Goal: Information Seeking & Learning: Learn about a topic

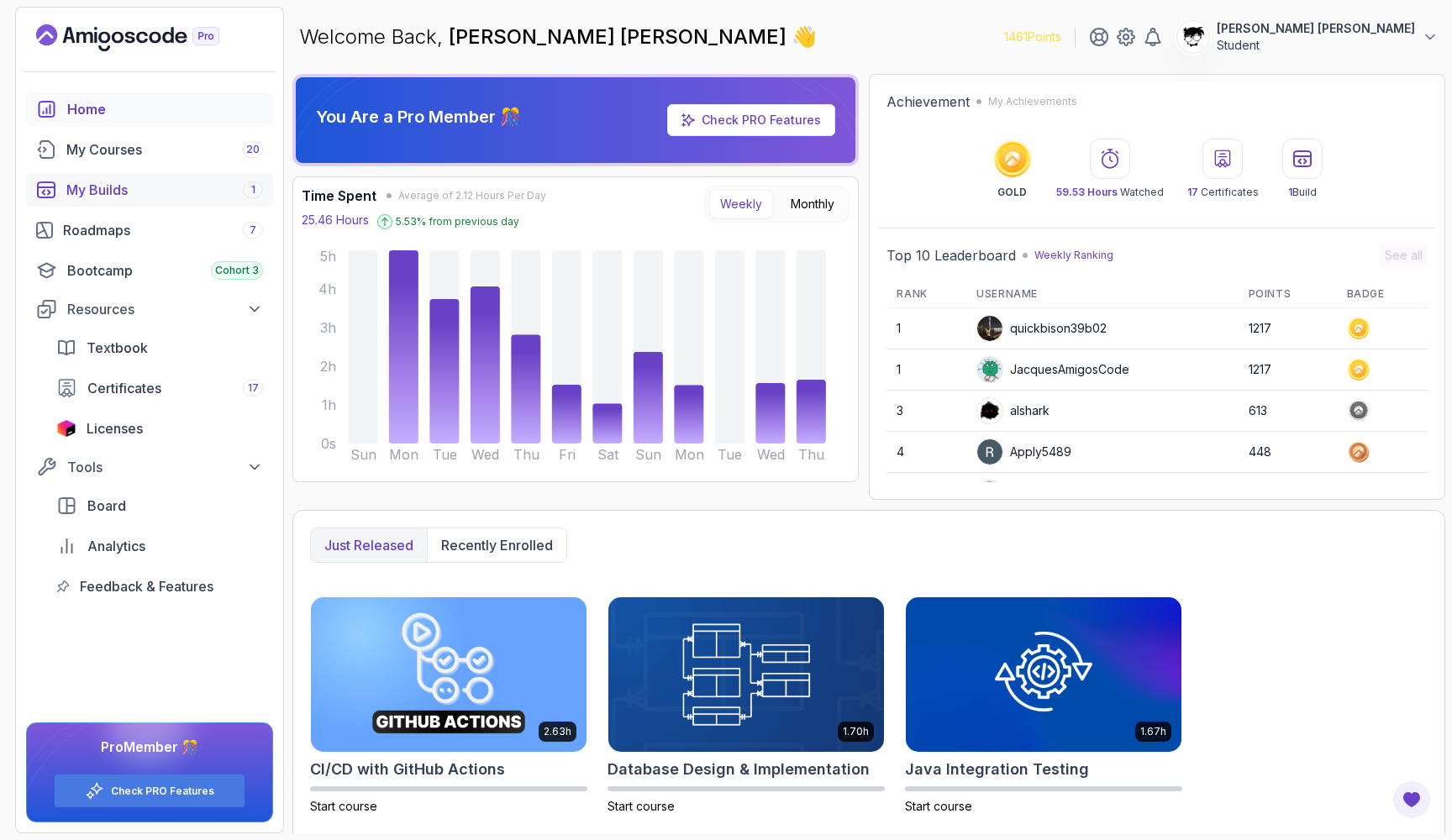
click at [151, 174] on link "My Builds 1" at bounding box center [149, 189] width 247 height 34
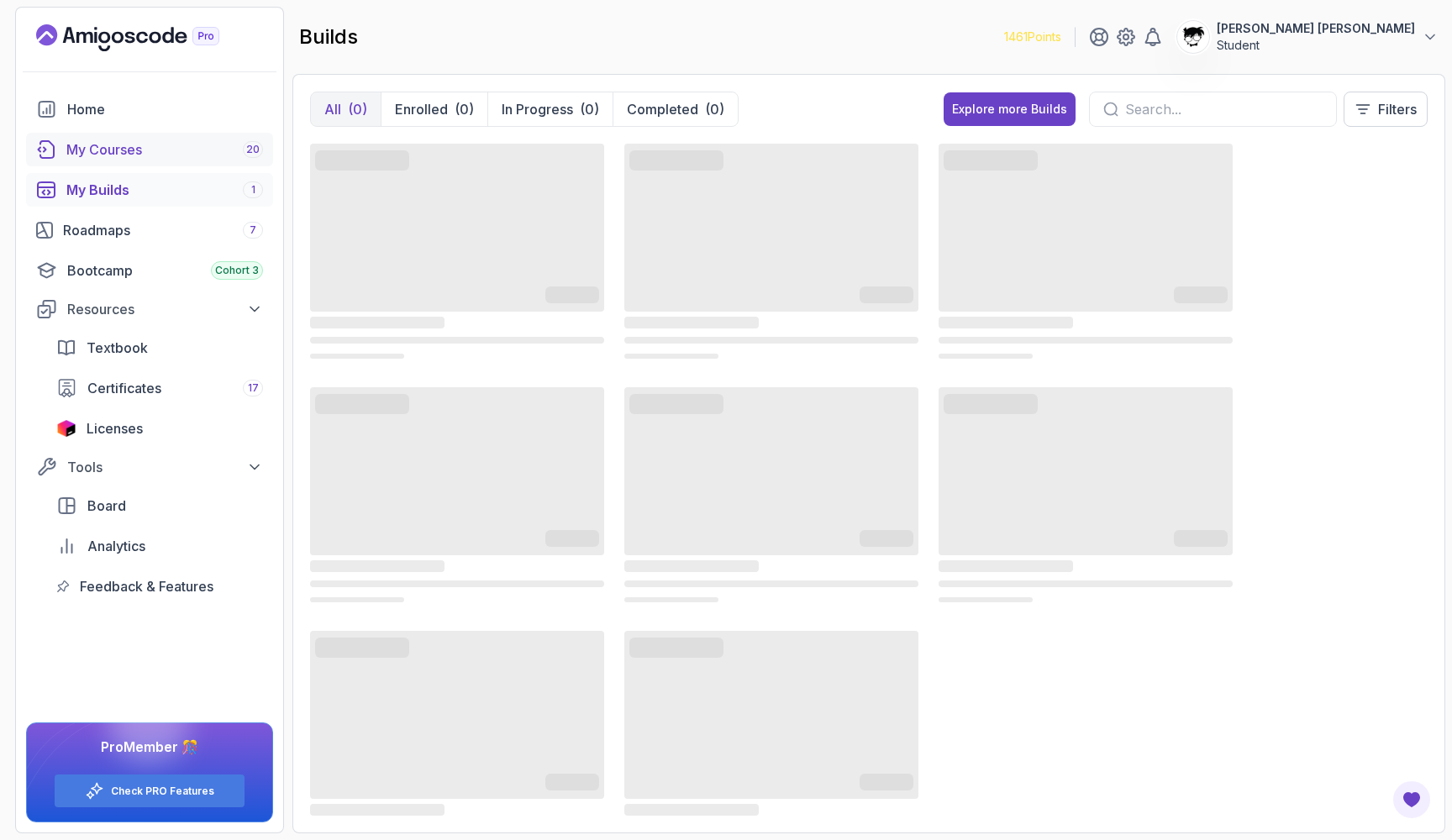
click at [96, 162] on link "My Courses 20" at bounding box center [149, 149] width 247 height 34
click at [534, 111] on p "In Progress" at bounding box center [550, 109] width 72 height 20
click at [460, 119] on button "Enrolled (19)" at bounding box center [444, 109] width 111 height 34
click at [352, 119] on button "All (44)" at bounding box center [350, 109] width 78 height 34
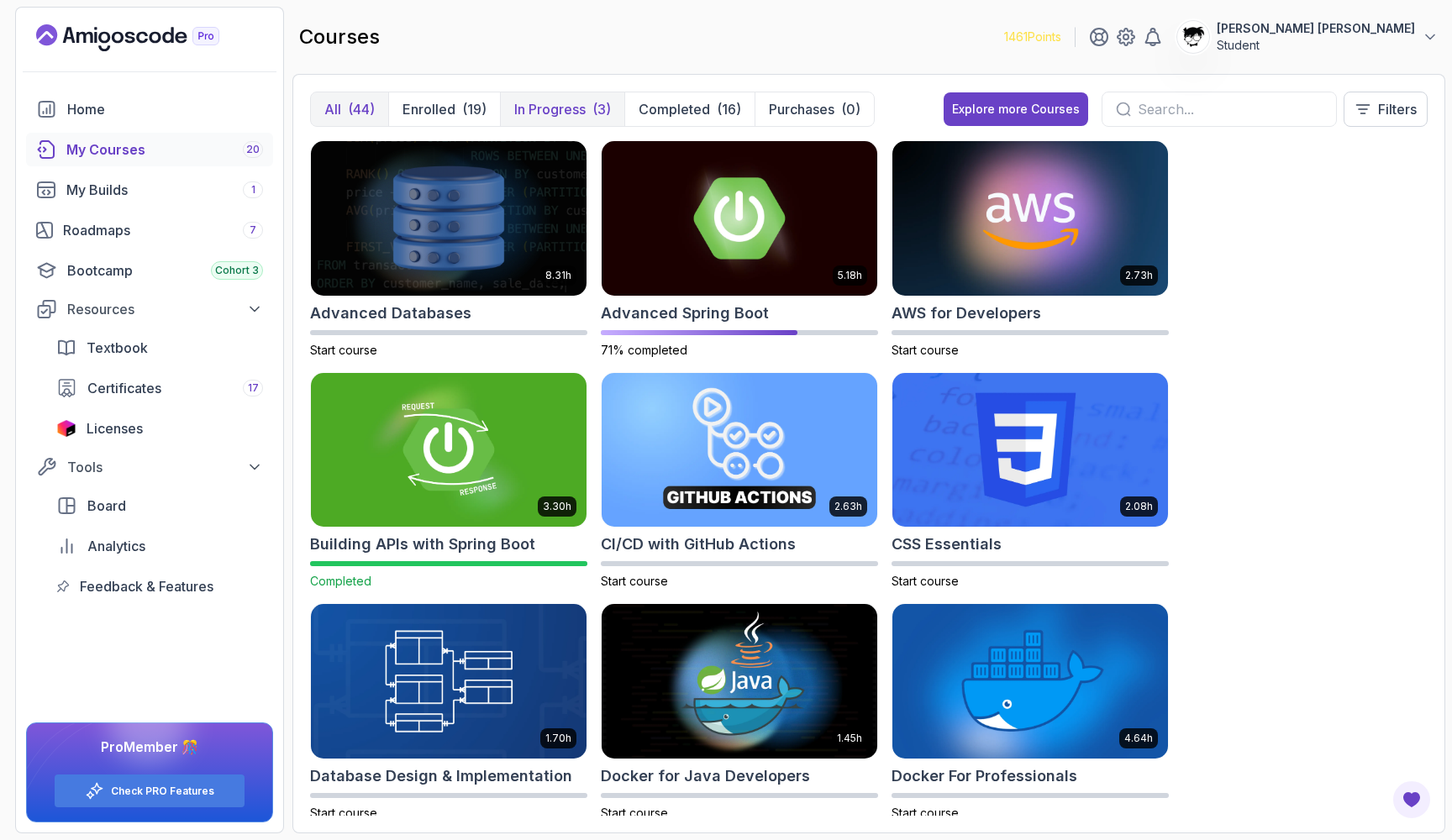
click at [541, 110] on p "In Progress" at bounding box center [550, 109] width 72 height 20
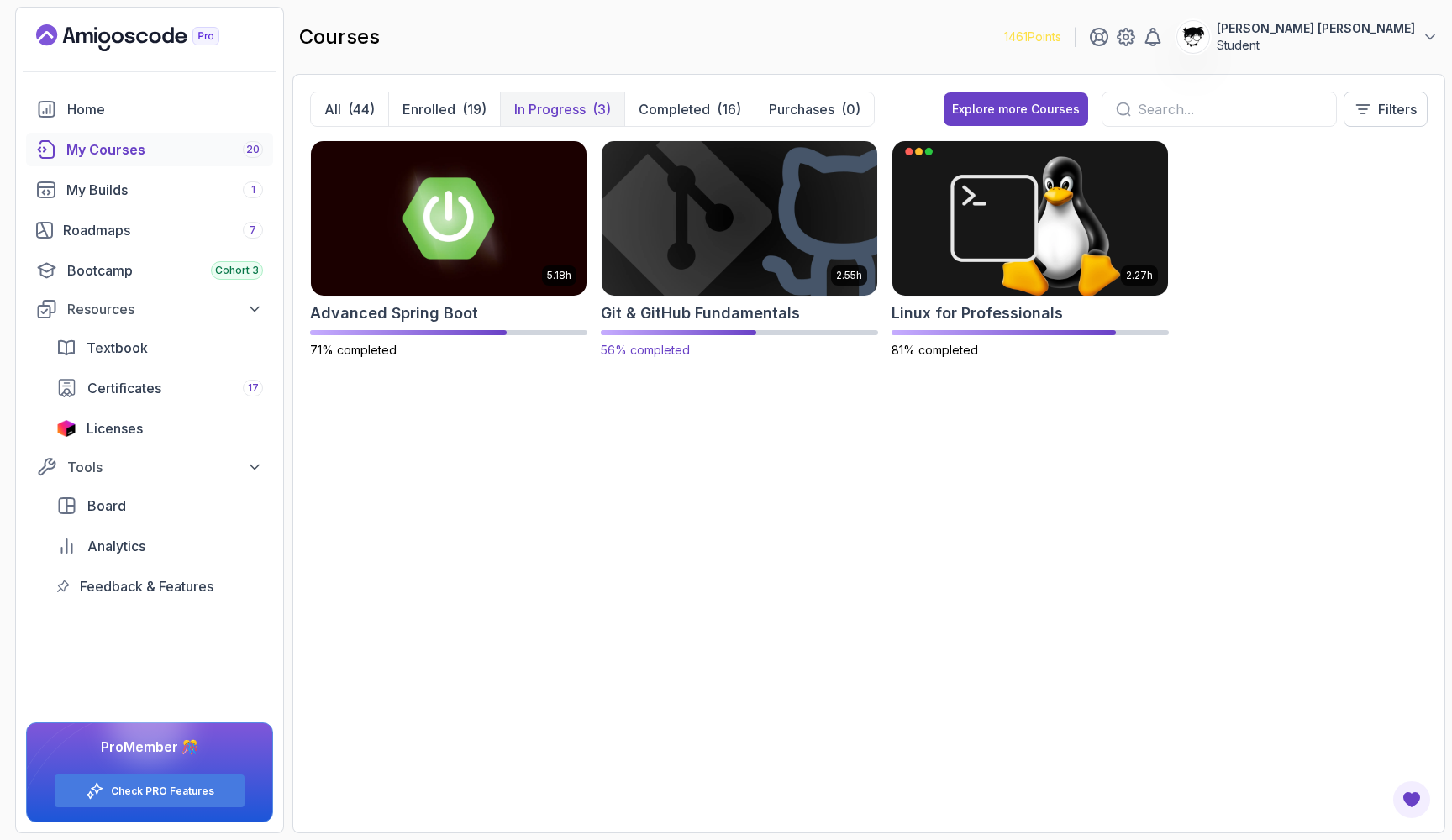
click at [669, 244] on img at bounding box center [739, 218] width 289 height 162
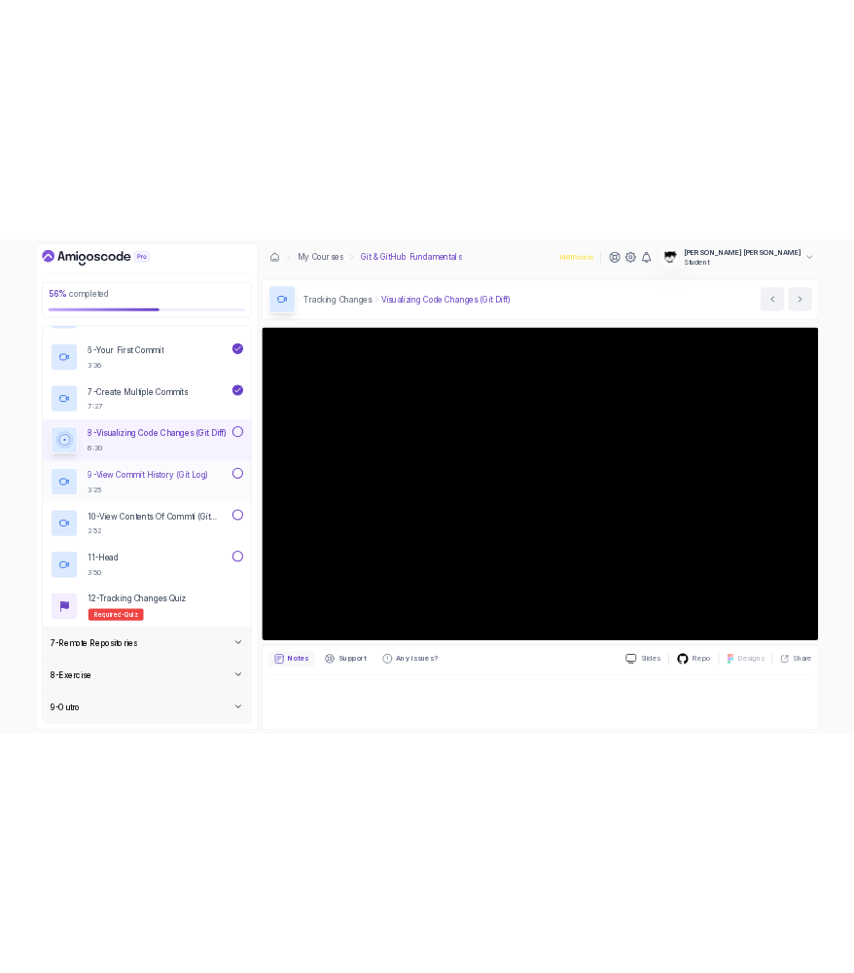
scroll to position [767, 0]
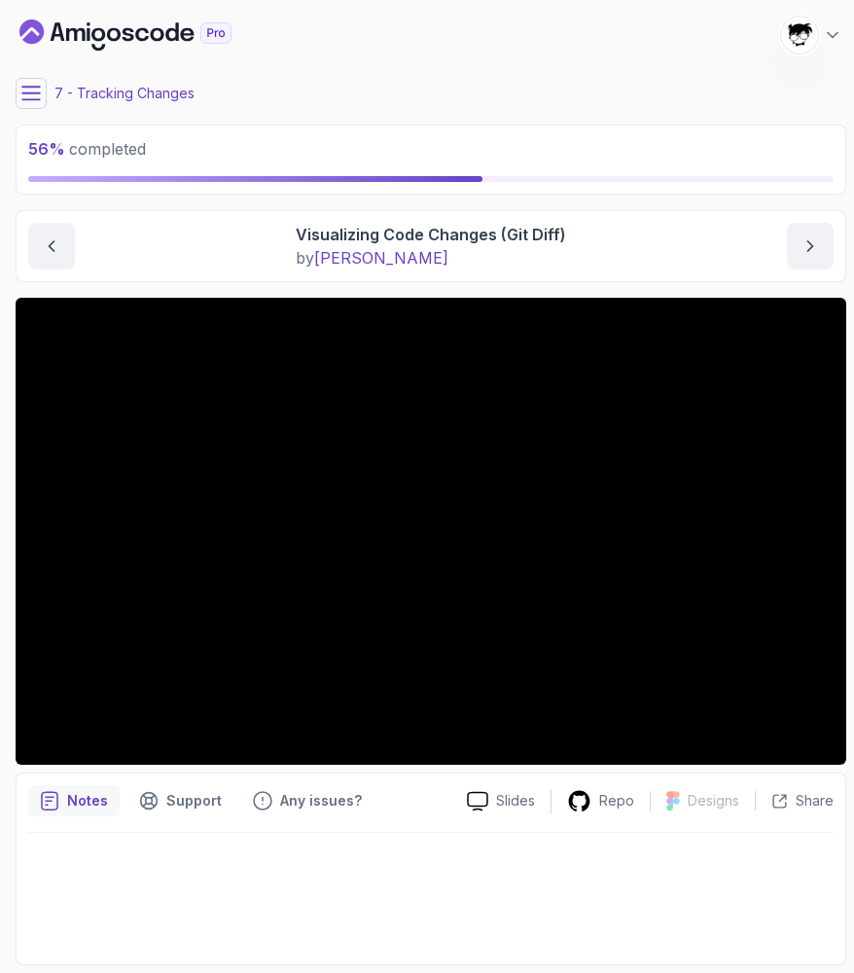
click at [28, 98] on icon at bounding box center [30, 93] width 19 height 19
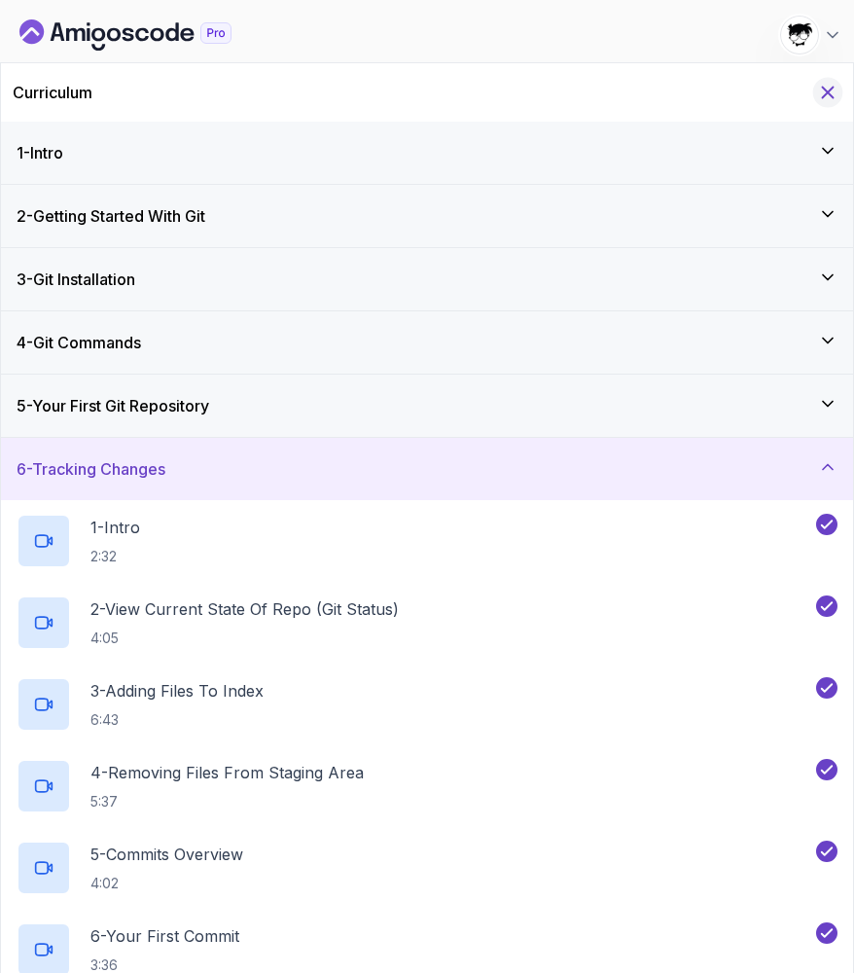
scroll to position [0, 0]
click at [827, 89] on icon "Hide Curriculum for mobile" at bounding box center [827, 92] width 21 height 21
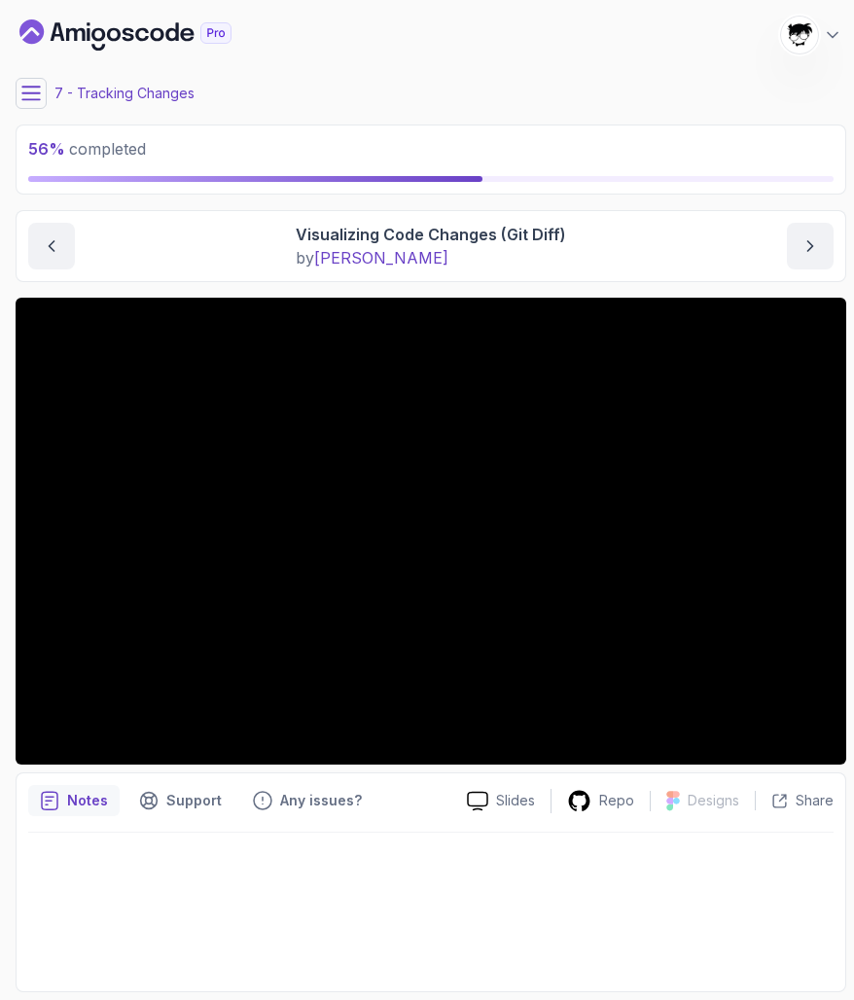
click at [266, 59] on div "My Courses Git & GitHub Fundamentals 1461 Points [PERSON_NAME] [PERSON_NAME] St…" at bounding box center [431, 35] width 831 height 54
click at [507, 494] on div at bounding box center [431, 531] width 831 height 467
click at [372, 577] on div at bounding box center [431, 531] width 831 height 467
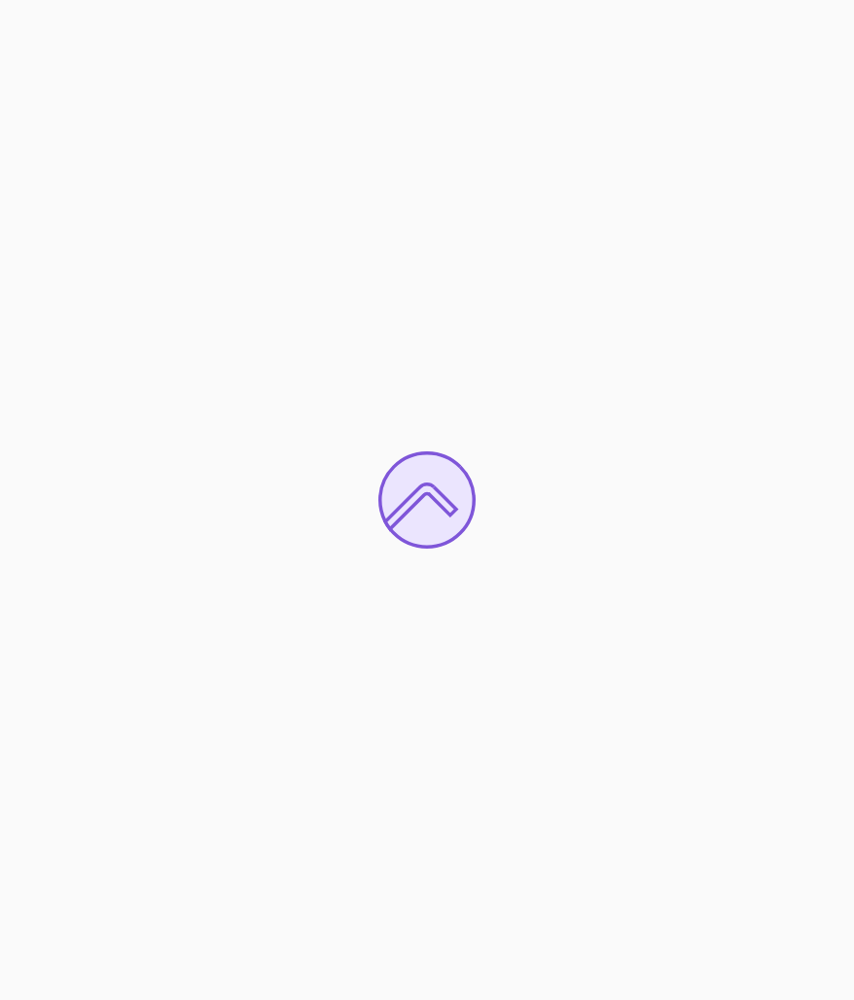
click at [146, 555] on div at bounding box center [427, 500] width 854 height 1000
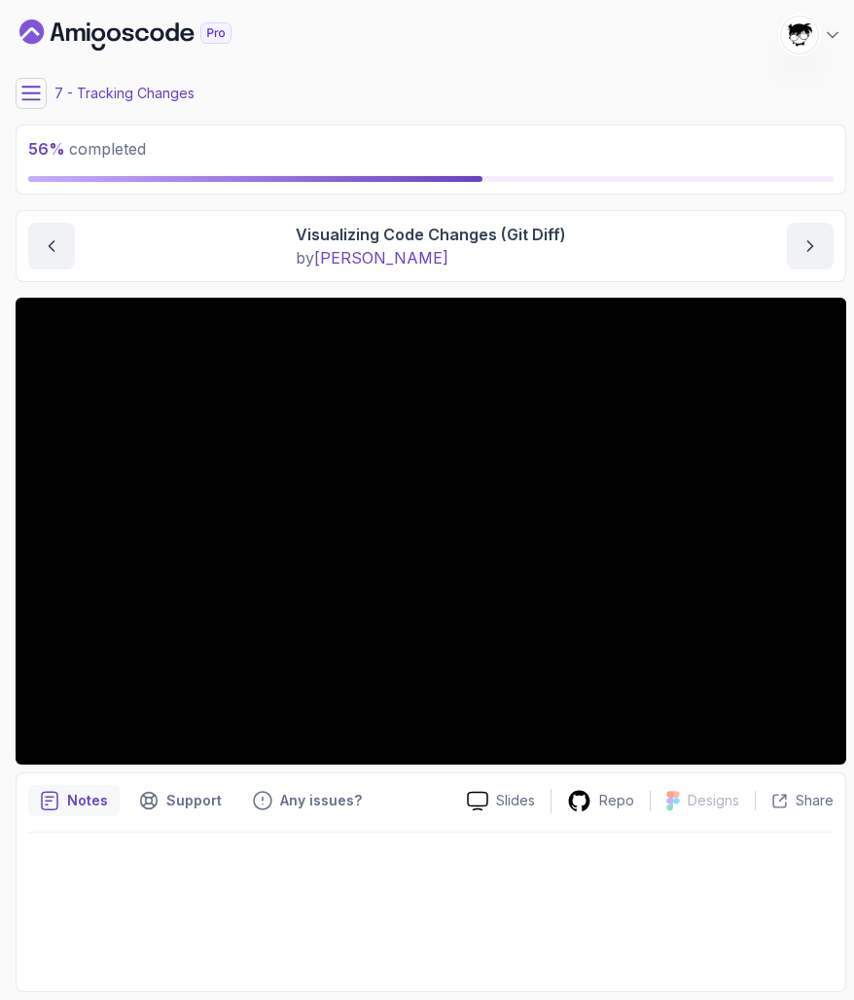
click at [349, 71] on main "My Courses Git & GitHub Fundamentals 1461 Points [PERSON_NAME] [PERSON_NAME] St…" at bounding box center [431, 500] width 831 height 985
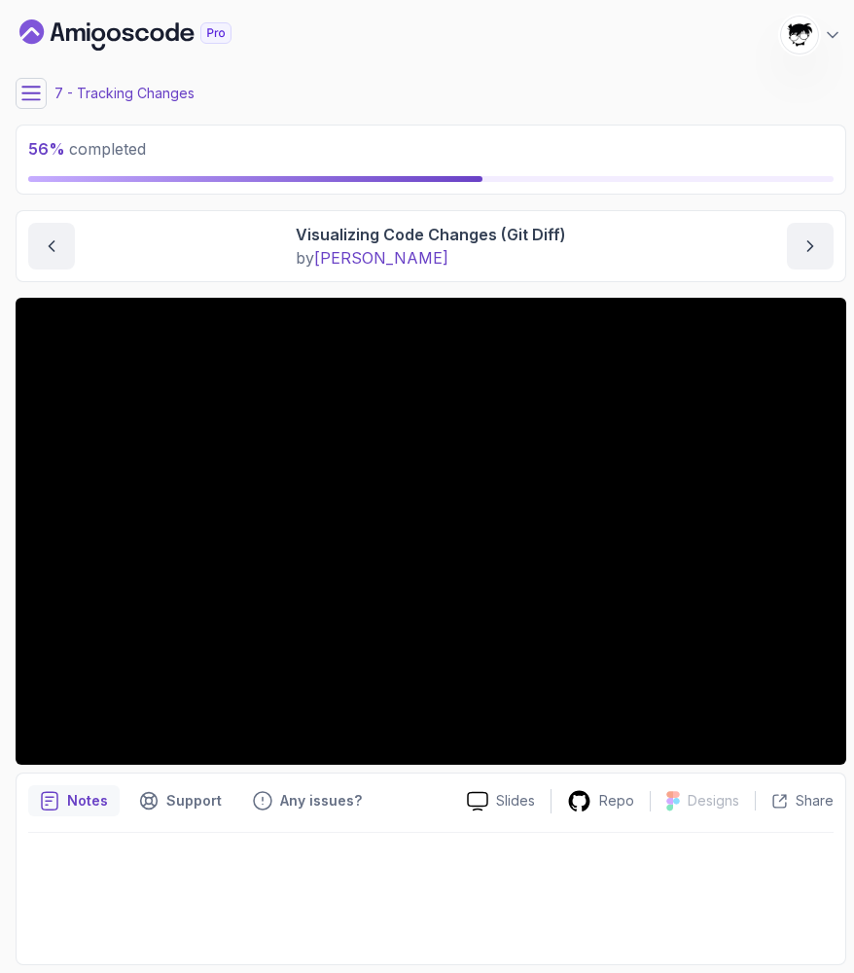
click at [553, 1] on section "56 % completed 1 - Intro 2 - Getting Started With Git 3 - Git Installation 4 - …" at bounding box center [427, 486] width 854 height 973
click at [27, 87] on icon at bounding box center [30, 93] width 19 height 19
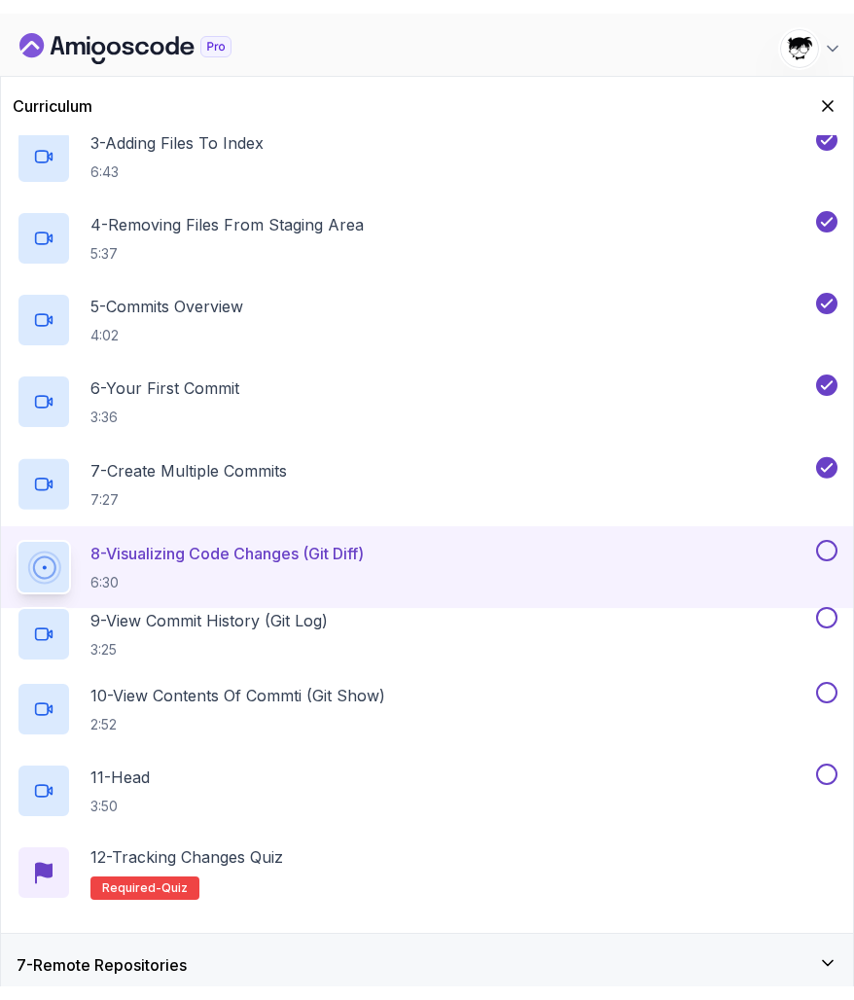
scroll to position [636, 0]
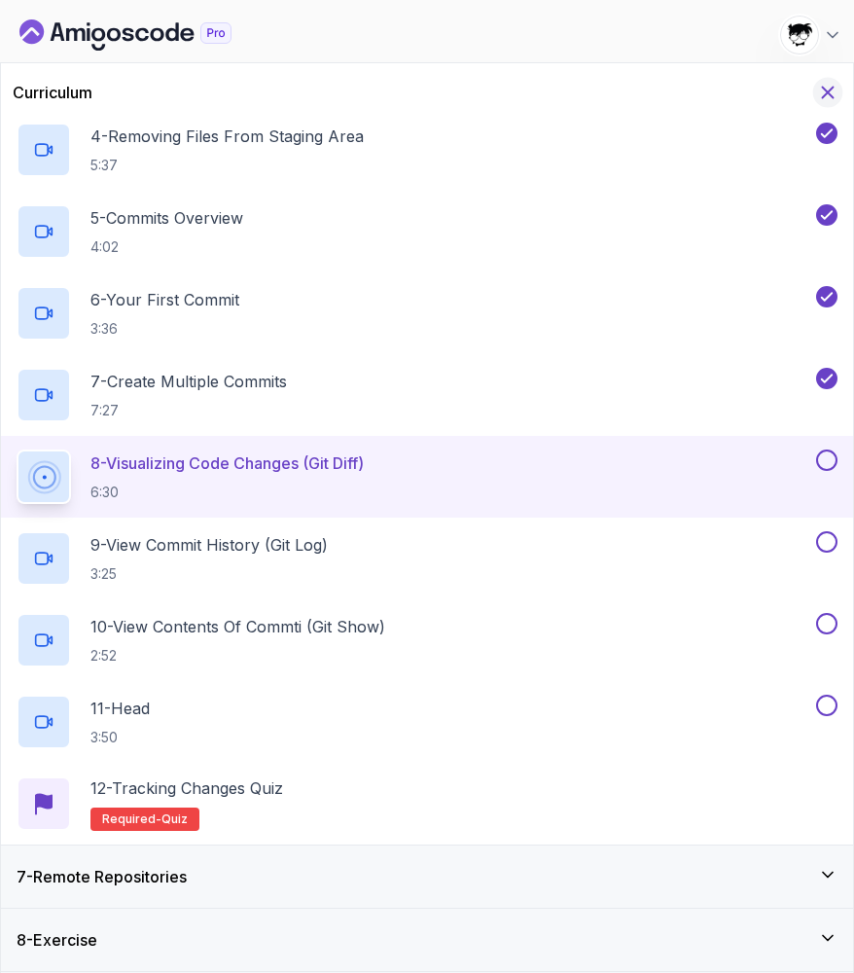
click at [826, 87] on icon "Hide Curriculum for mobile" at bounding box center [827, 92] width 21 height 21
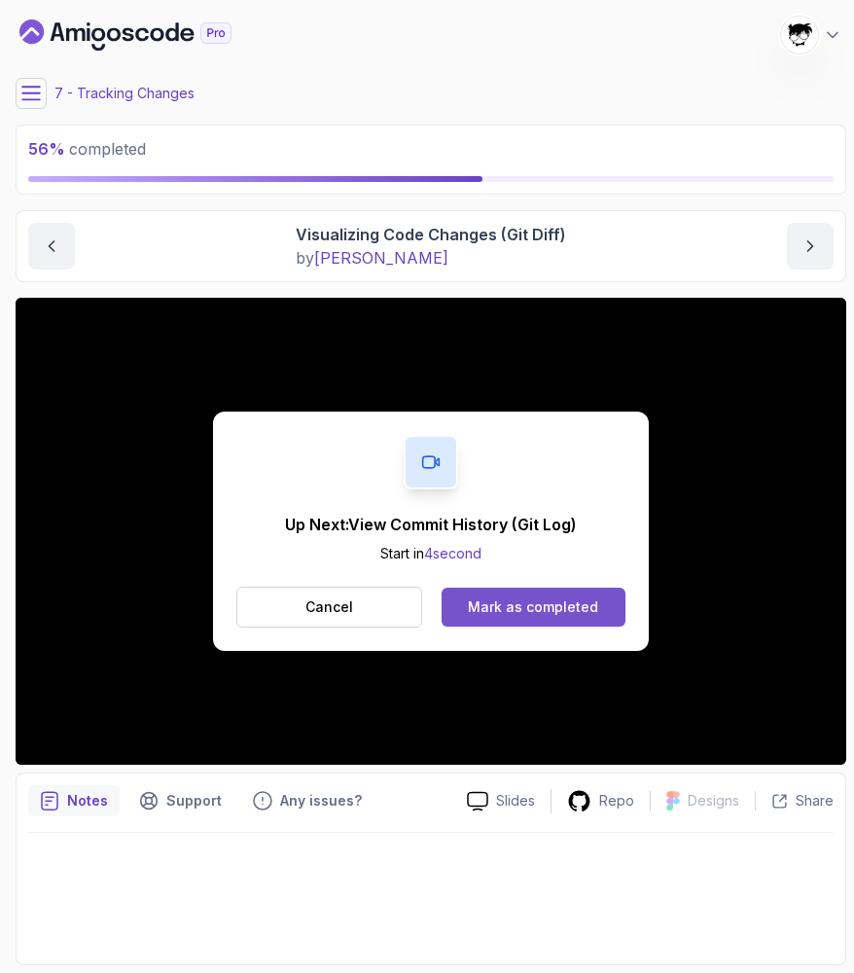
click at [554, 615] on div "Mark as completed" at bounding box center [533, 606] width 130 height 19
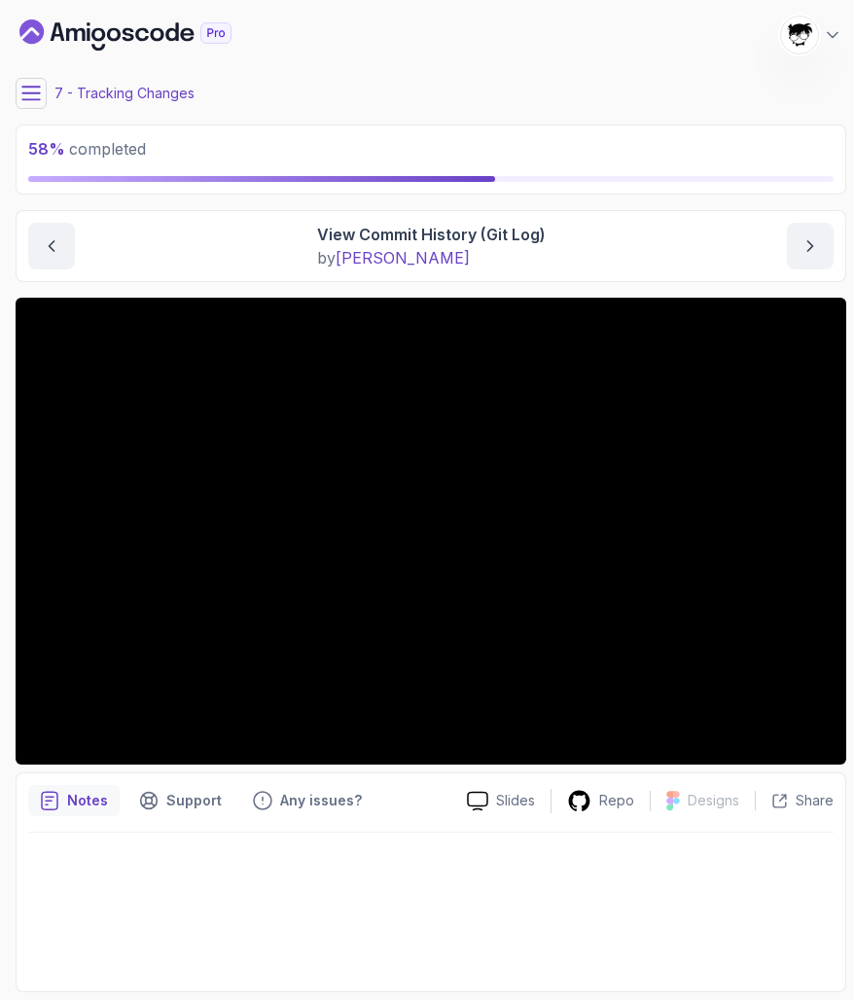
click at [30, 105] on button at bounding box center [31, 93] width 31 height 31
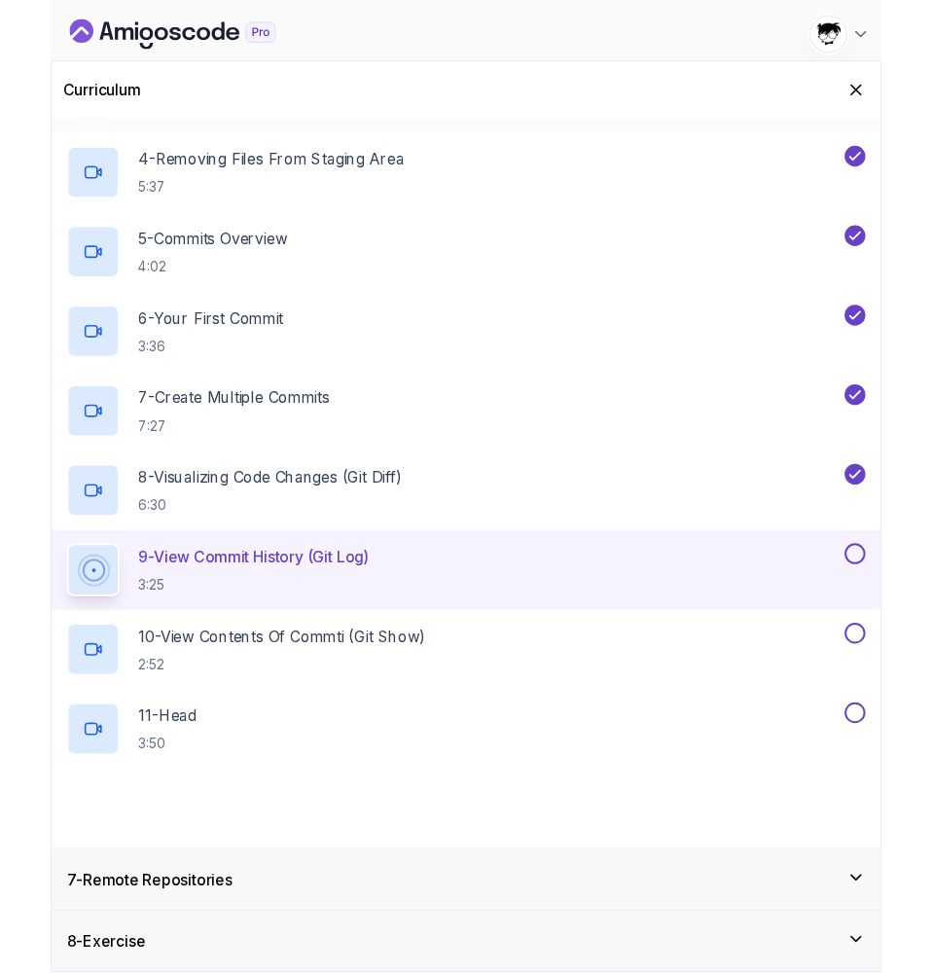
scroll to position [609, 0]
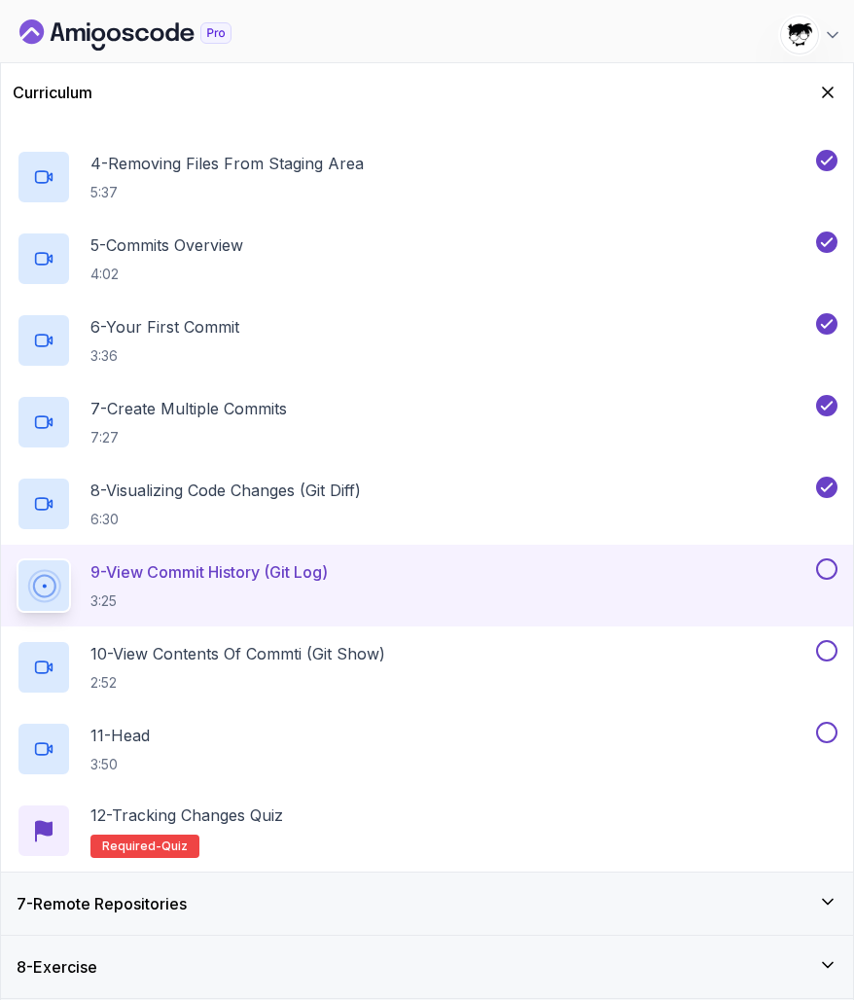
click at [824, 73] on div "Curriculum" at bounding box center [427, 92] width 852 height 58
click at [825, 91] on icon "Hide Curriculum for mobile" at bounding box center [827, 92] width 21 height 21
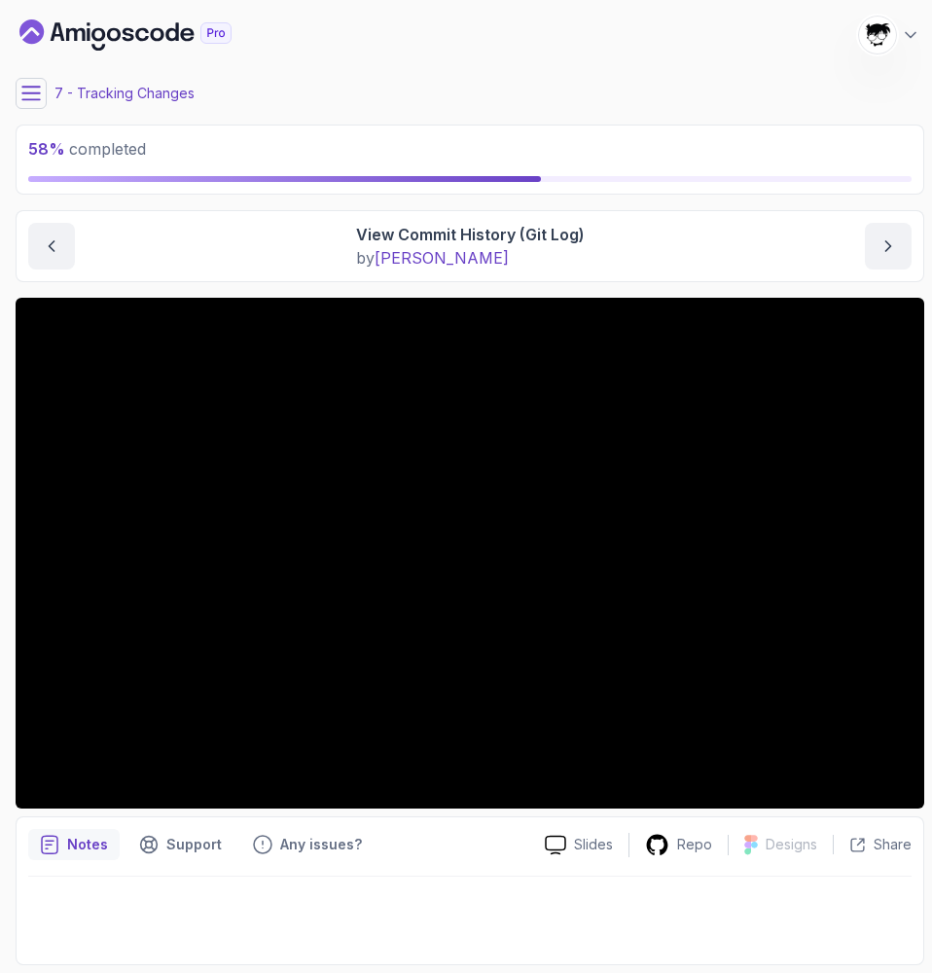
click at [440, 810] on div "Slides Repo Designs Design not available Share Notes Support Any issues? Slides…" at bounding box center [470, 632] width 909 height 668
click at [22, 99] on icon at bounding box center [31, 93] width 18 height 13
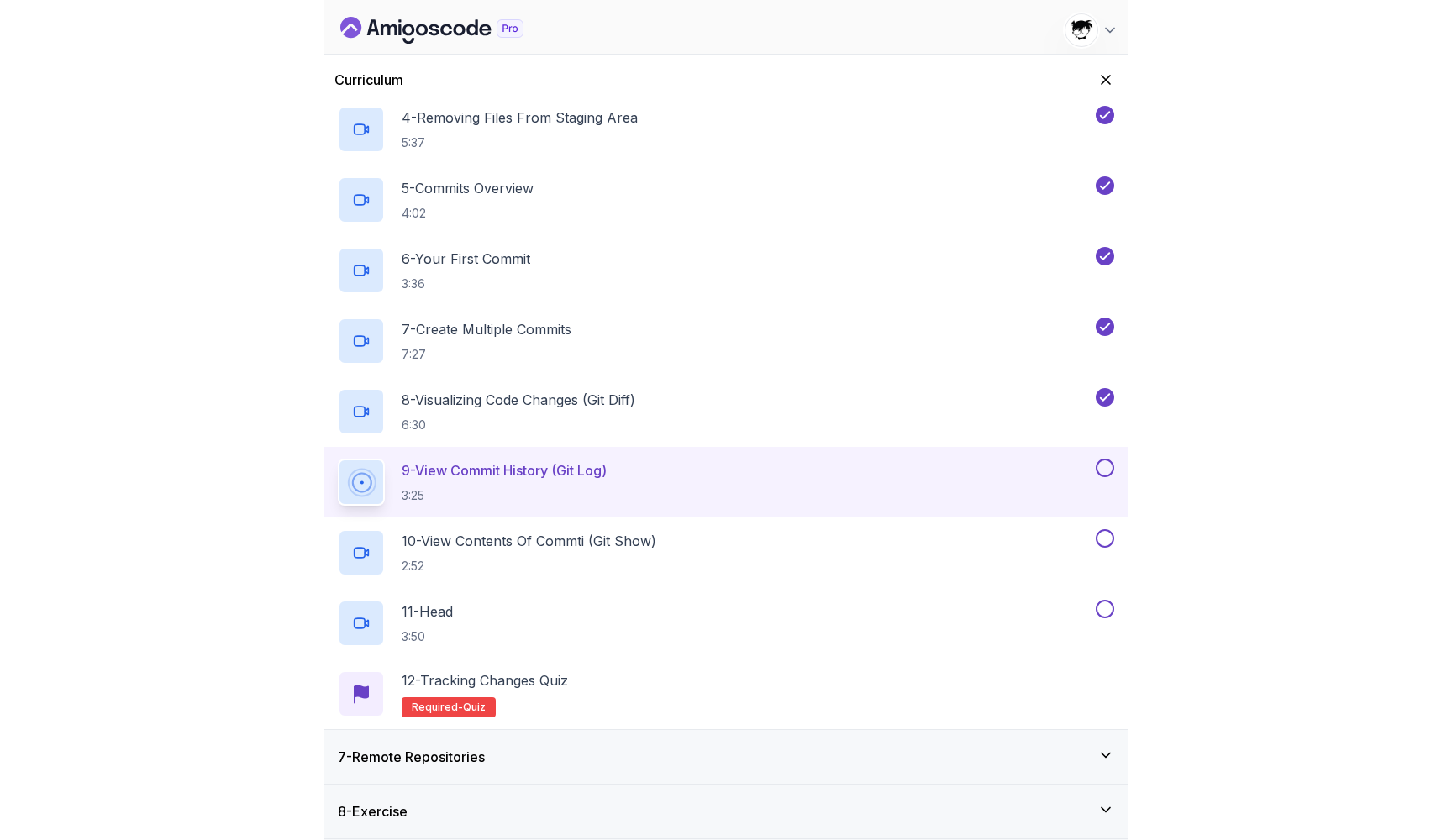
scroll to position [549, 0]
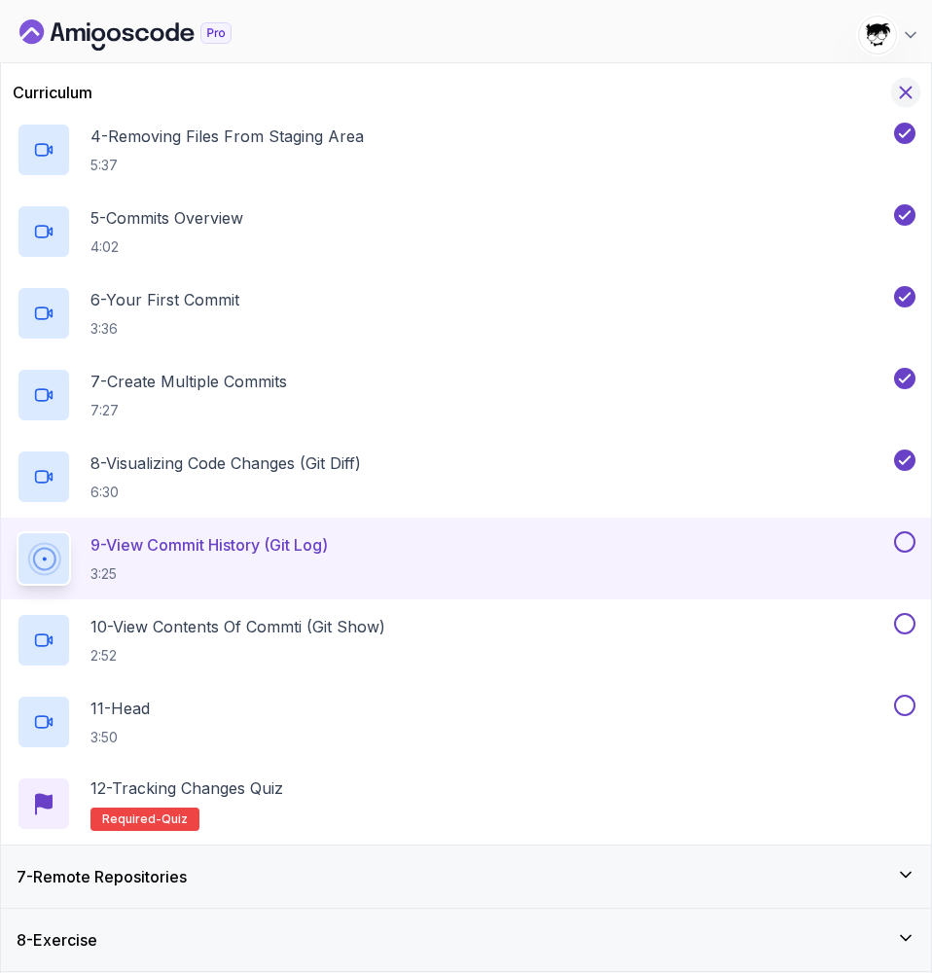
click at [853, 96] on icon "Hide Curriculum for mobile" at bounding box center [906, 93] width 11 height 11
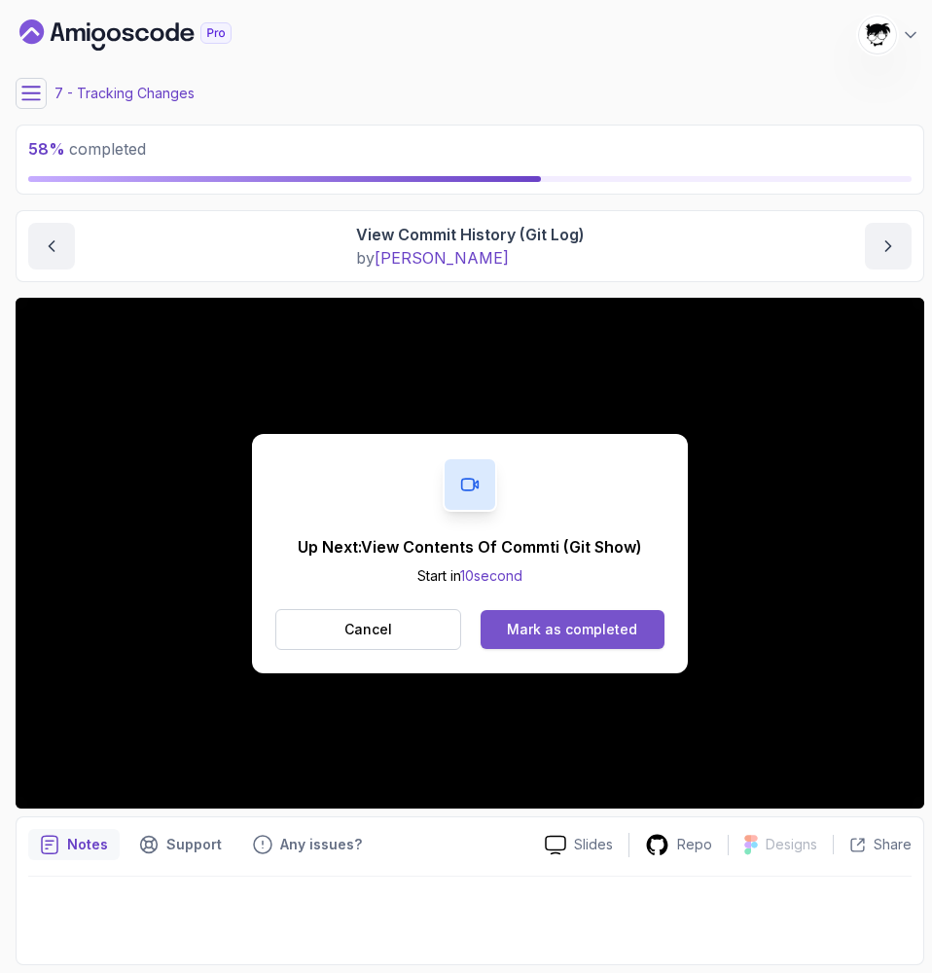
click at [632, 638] on button "Mark as completed" at bounding box center [573, 629] width 184 height 39
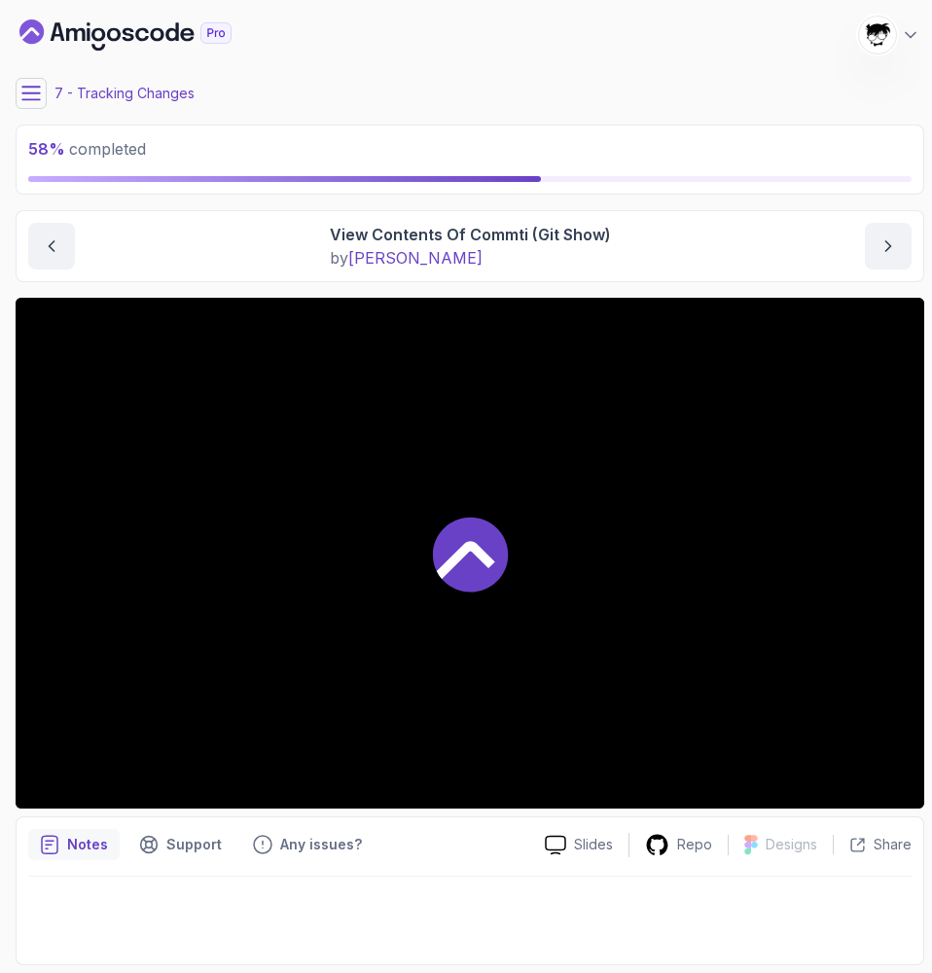
click at [528, 8] on div "My Courses Git & GitHub Fundamentals 1461 Points [PERSON_NAME] [PERSON_NAME] St…" at bounding box center [470, 35] width 909 height 54
click at [542, 52] on div "My Courses Git & GitHub Fundamentals 1461 Points [PERSON_NAME] [PERSON_NAME] St…" at bounding box center [470, 35] width 909 height 54
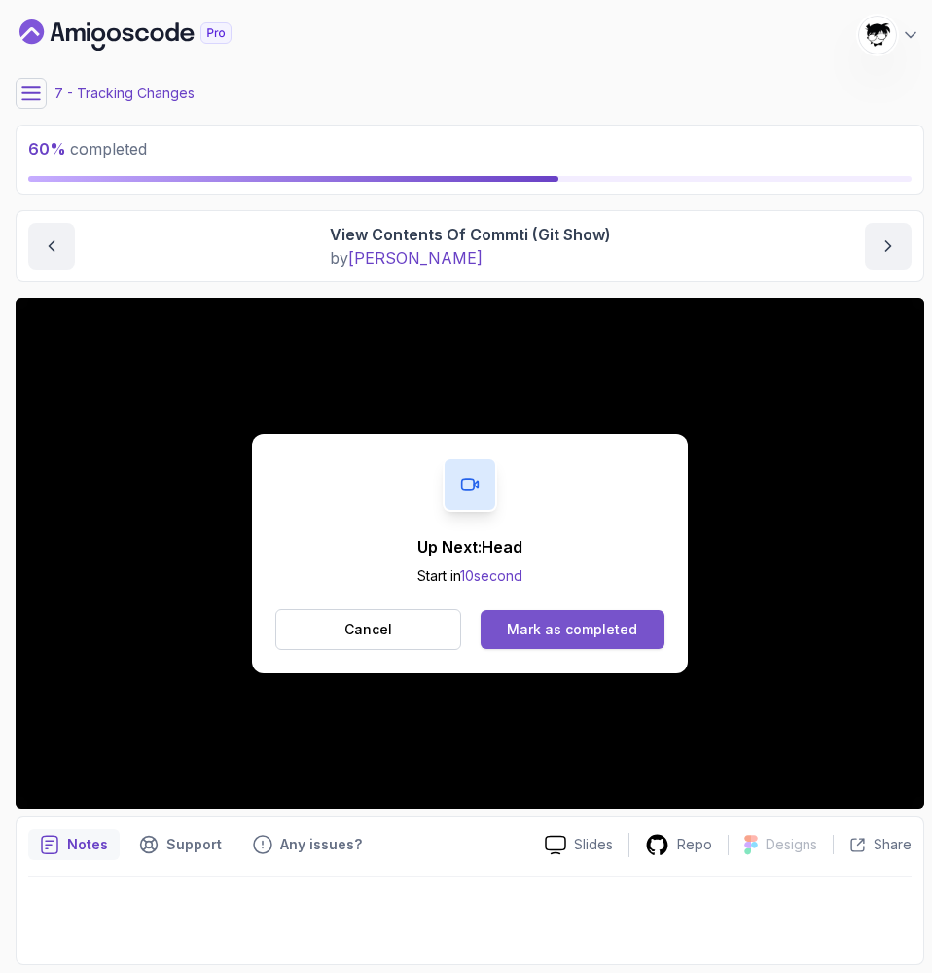
click at [523, 624] on div "Mark as completed" at bounding box center [572, 629] width 130 height 19
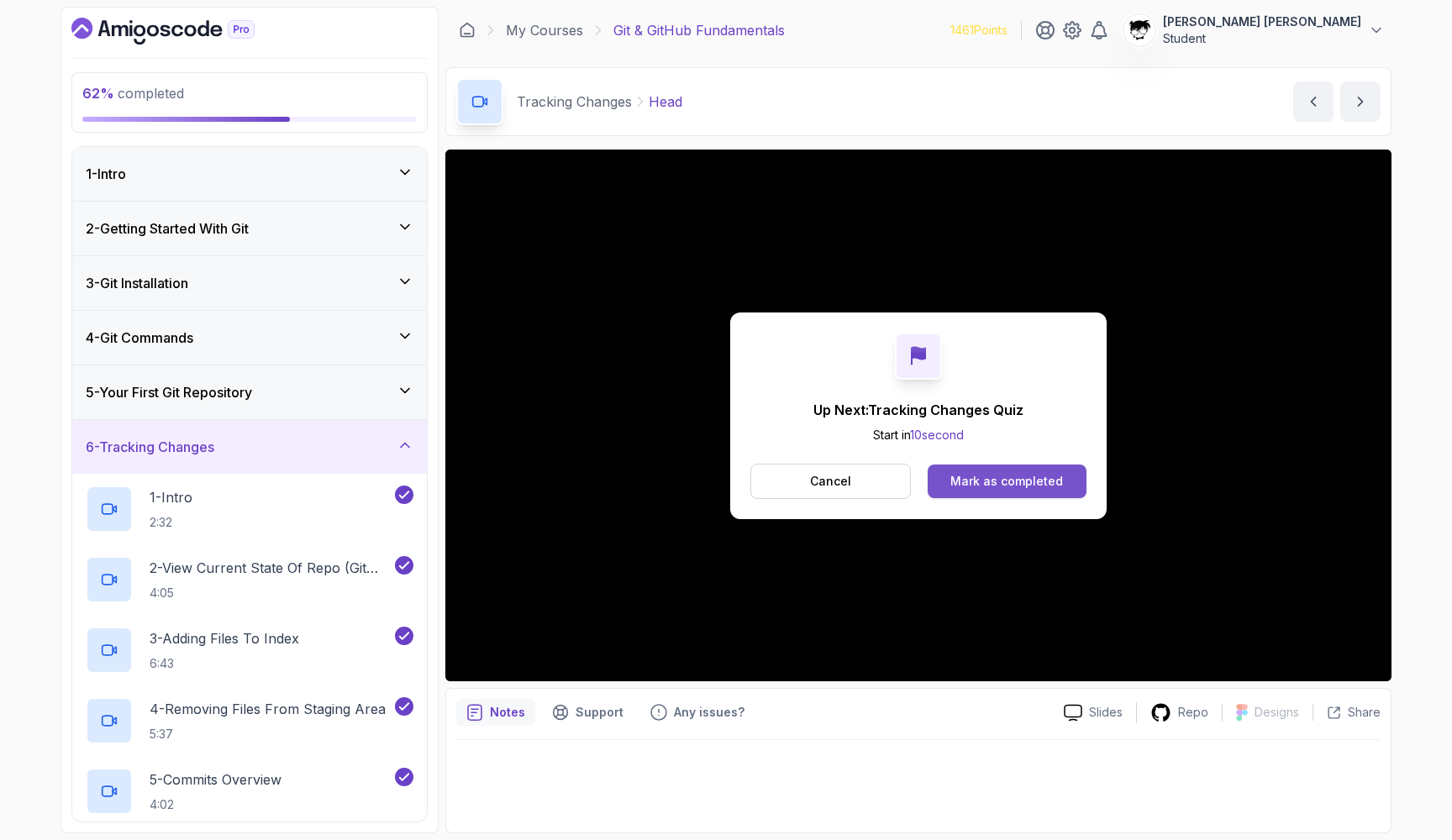
click at [737, 486] on button "Mark as completed" at bounding box center [1007, 481] width 159 height 34
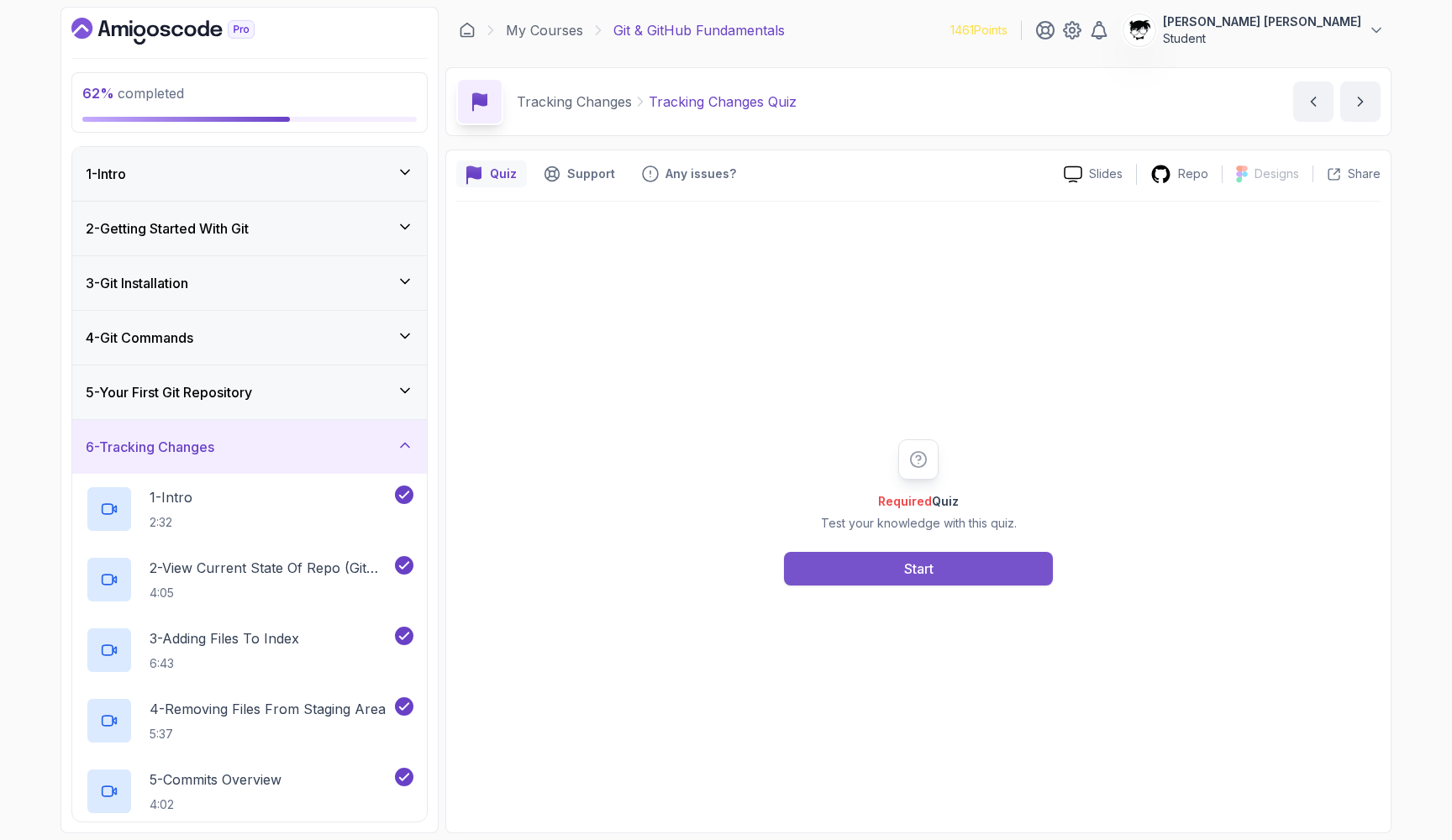
click at [737, 560] on button "Start" at bounding box center [918, 568] width 269 height 34
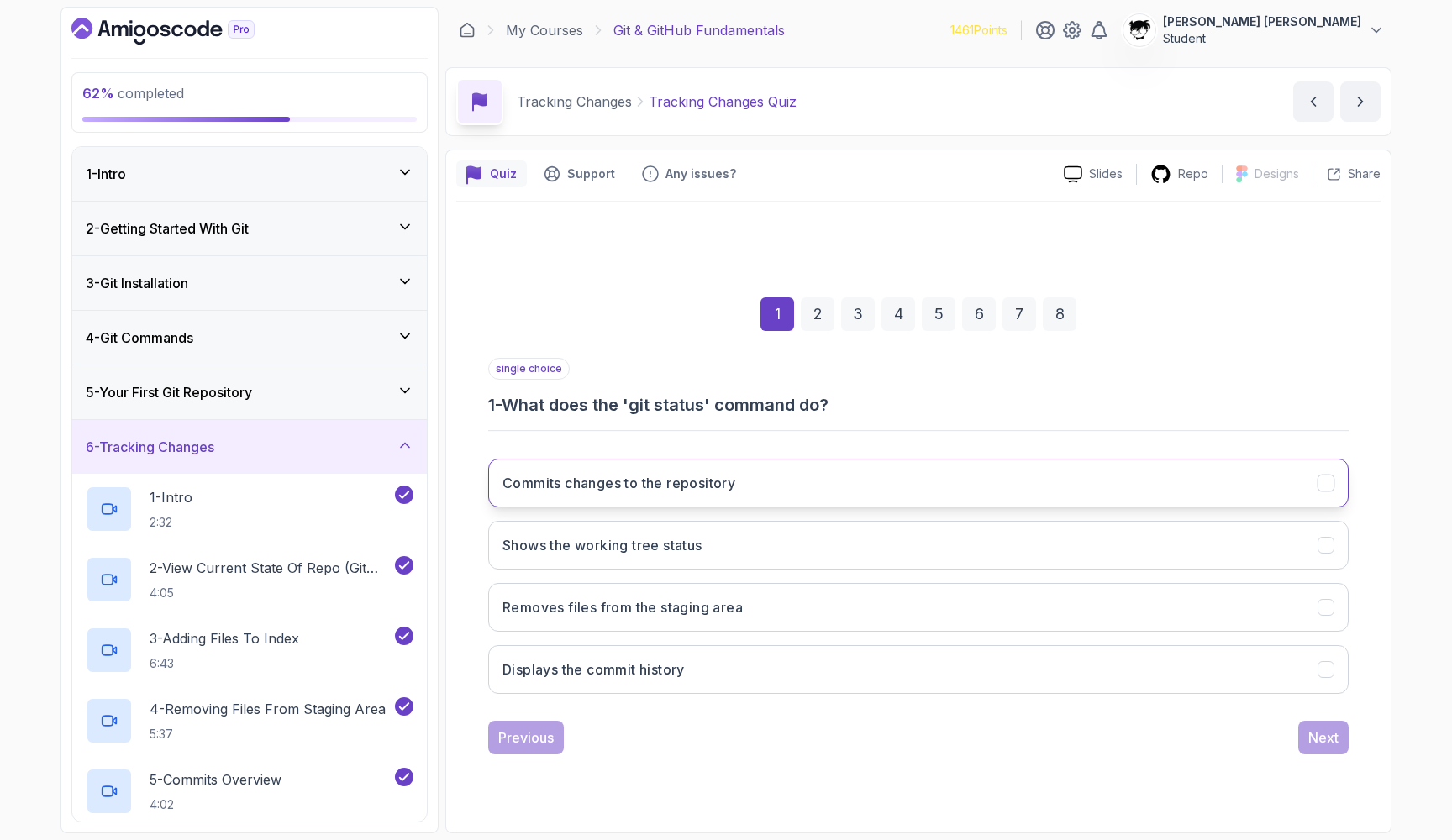
click at [565, 474] on h3 "Commits changes to the repository" at bounding box center [619, 483] width 233 height 20
click at [737, 743] on div "Next" at bounding box center [1323, 737] width 30 height 20
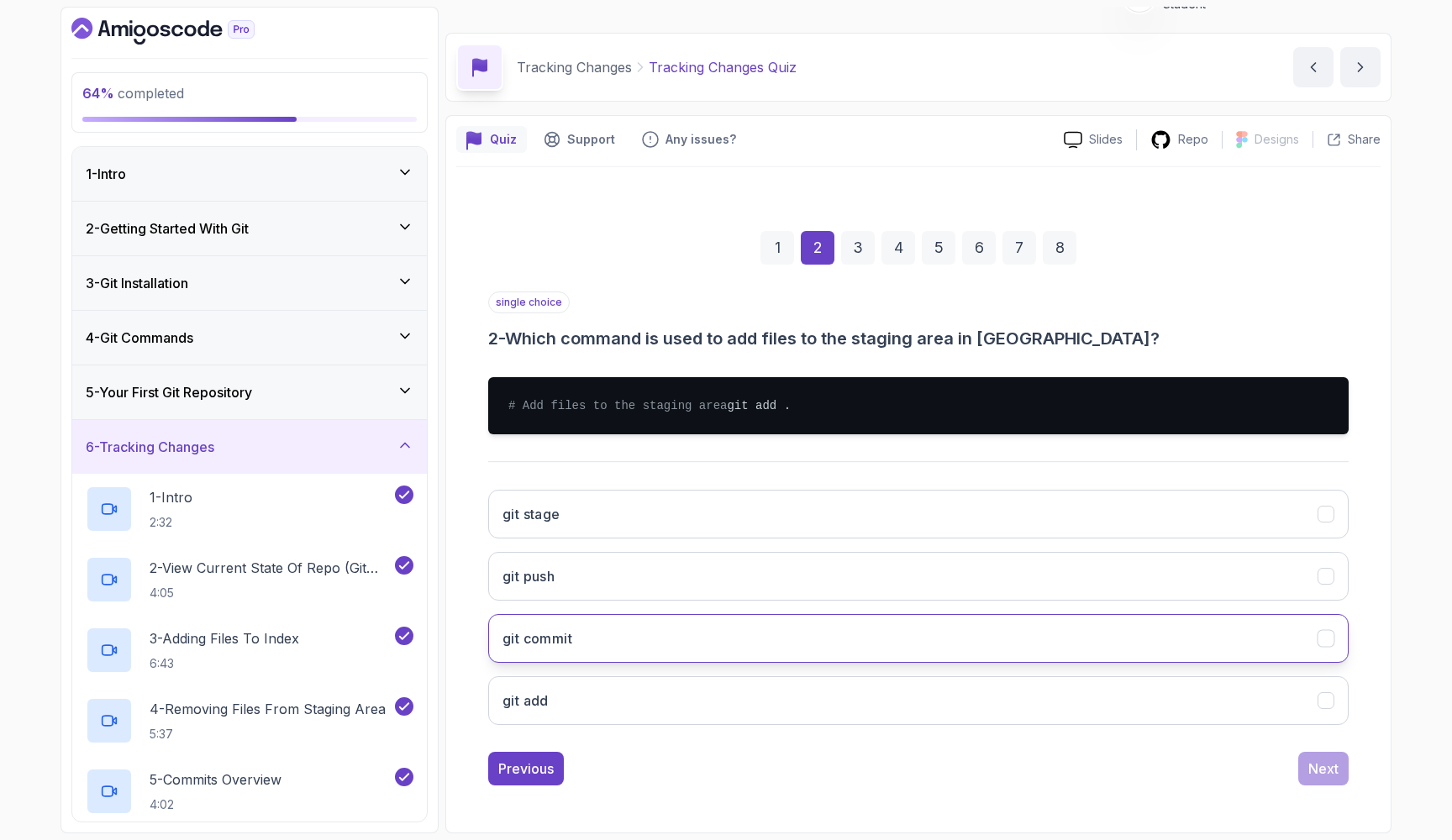
scroll to position [51, 0]
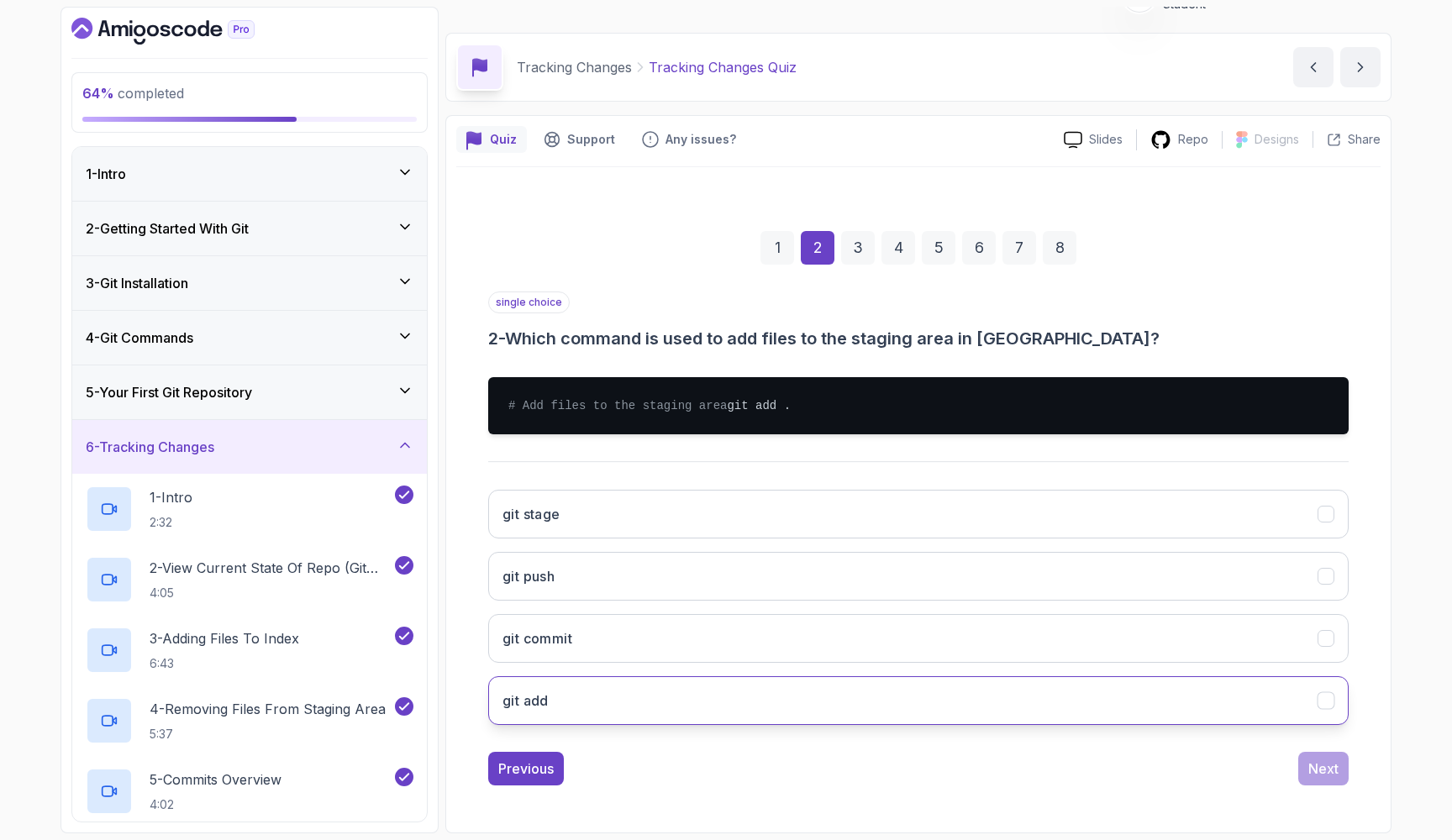
click at [609, 689] on button "git add" at bounding box center [918, 700] width 860 height 48
click at [737, 765] on div "Next" at bounding box center [1323, 768] width 30 height 20
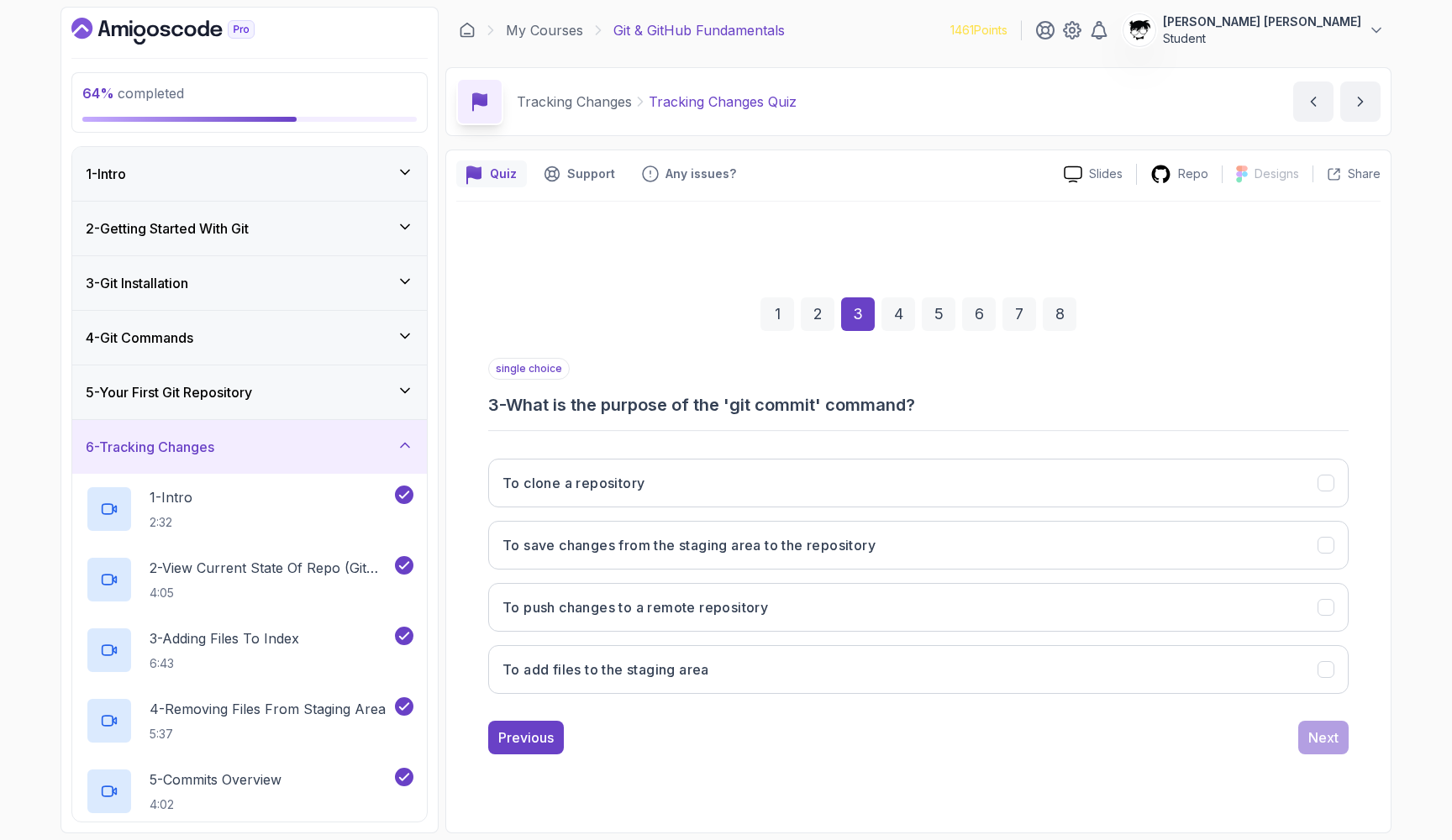
scroll to position [0, 0]
drag, startPoint x: 490, startPoint y: 393, endPoint x: 1020, endPoint y: 393, distance: 530.0
click at [737, 393] on h3 "3 - What is the purpose of the 'git commit' command?" at bounding box center [918, 404] width 860 height 23
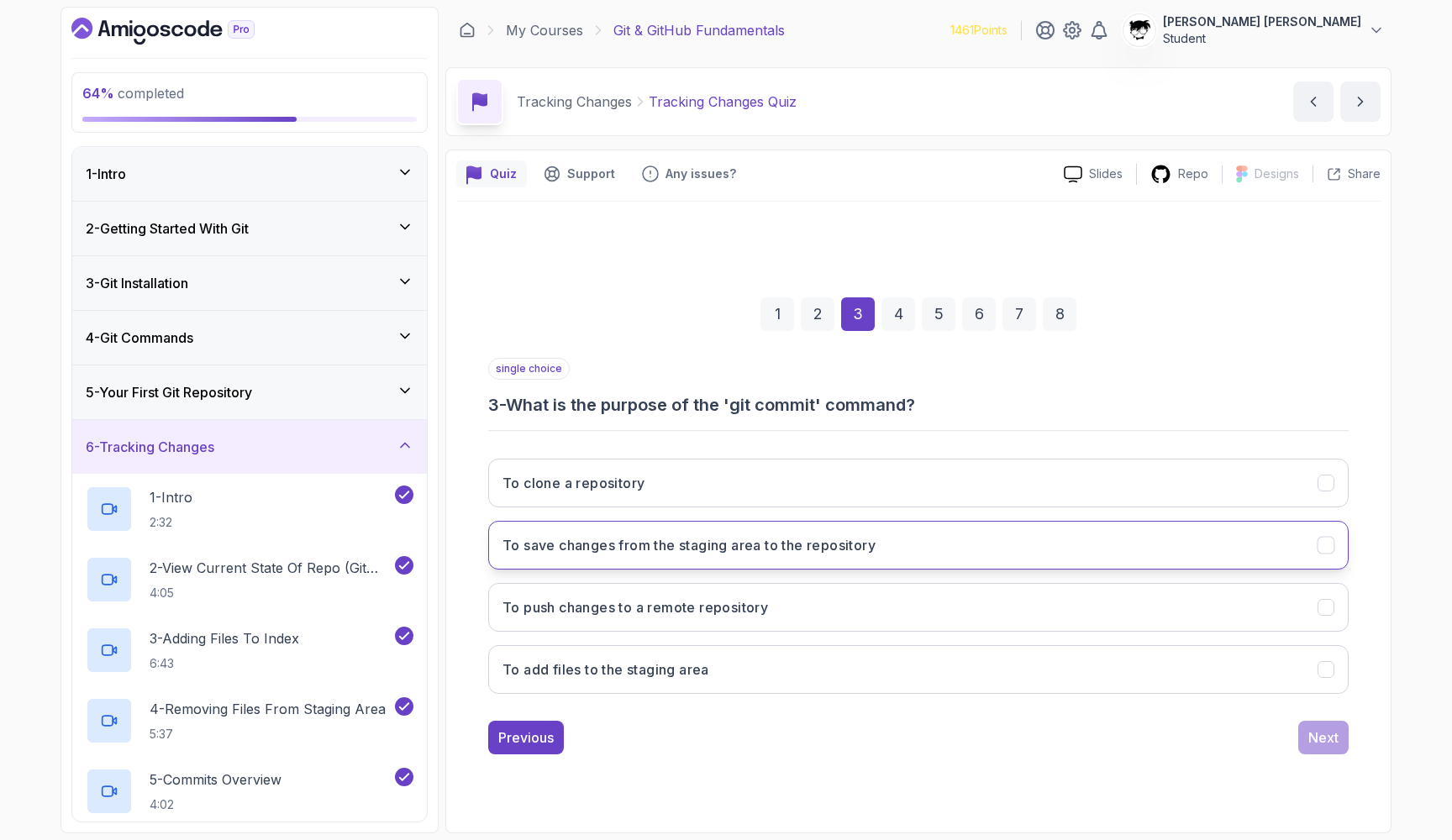
click at [568, 552] on h3 "To save changes from the staging area to the repository" at bounding box center [689, 545] width 373 height 20
click at [737, 742] on button "Next" at bounding box center [1323, 737] width 50 height 34
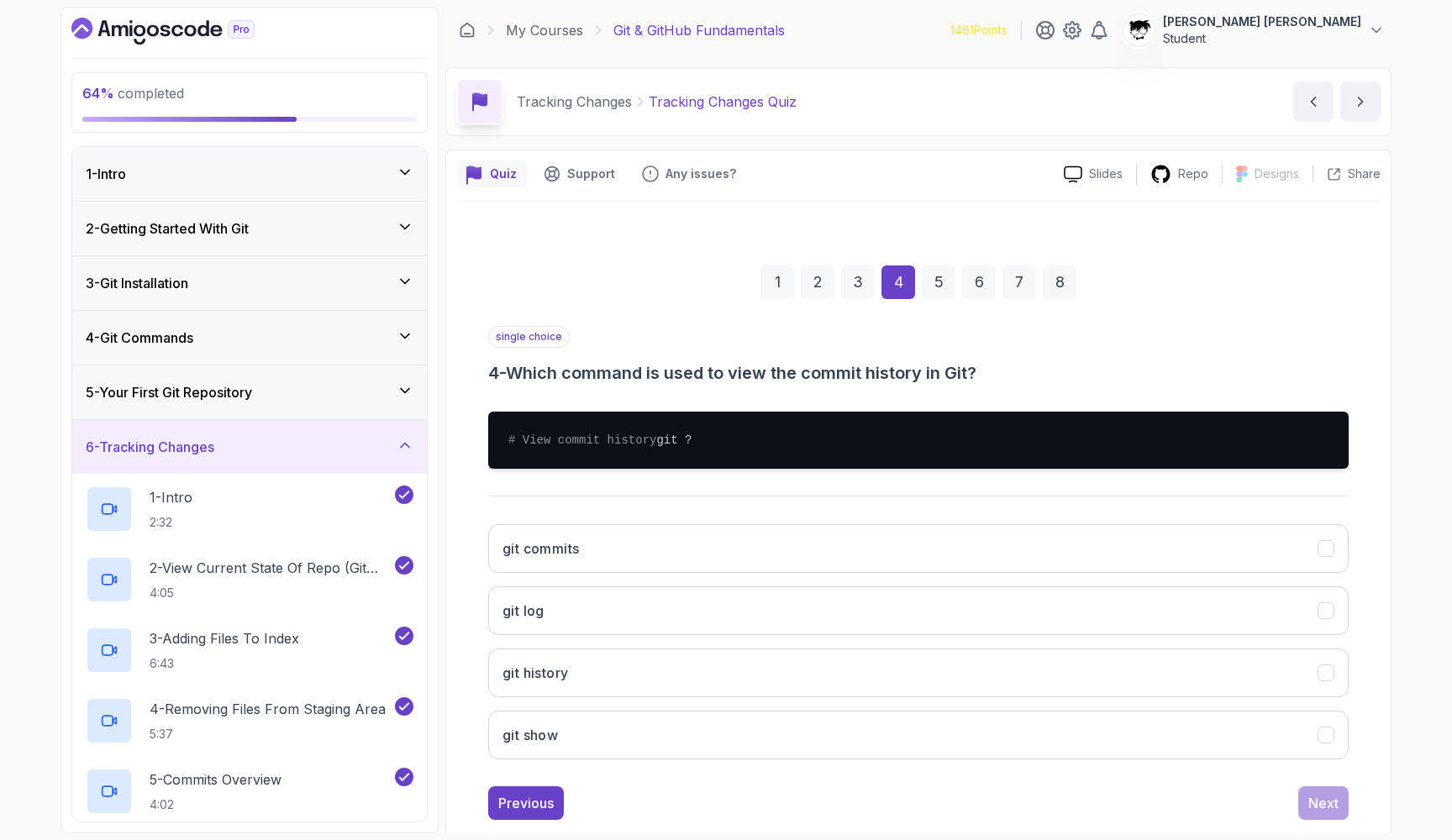
drag, startPoint x: 470, startPoint y: 356, endPoint x: 1024, endPoint y: 353, distance: 554.0
click at [737, 354] on div "1 2 3 4 5 6 7 8 single choice 4 - Which command is used to view the commit hist…" at bounding box center [918, 529] width 924 height 608
click at [737, 353] on div "single choice 4 - Which command is used to view the commit history in Git?" at bounding box center [918, 356] width 860 height 59
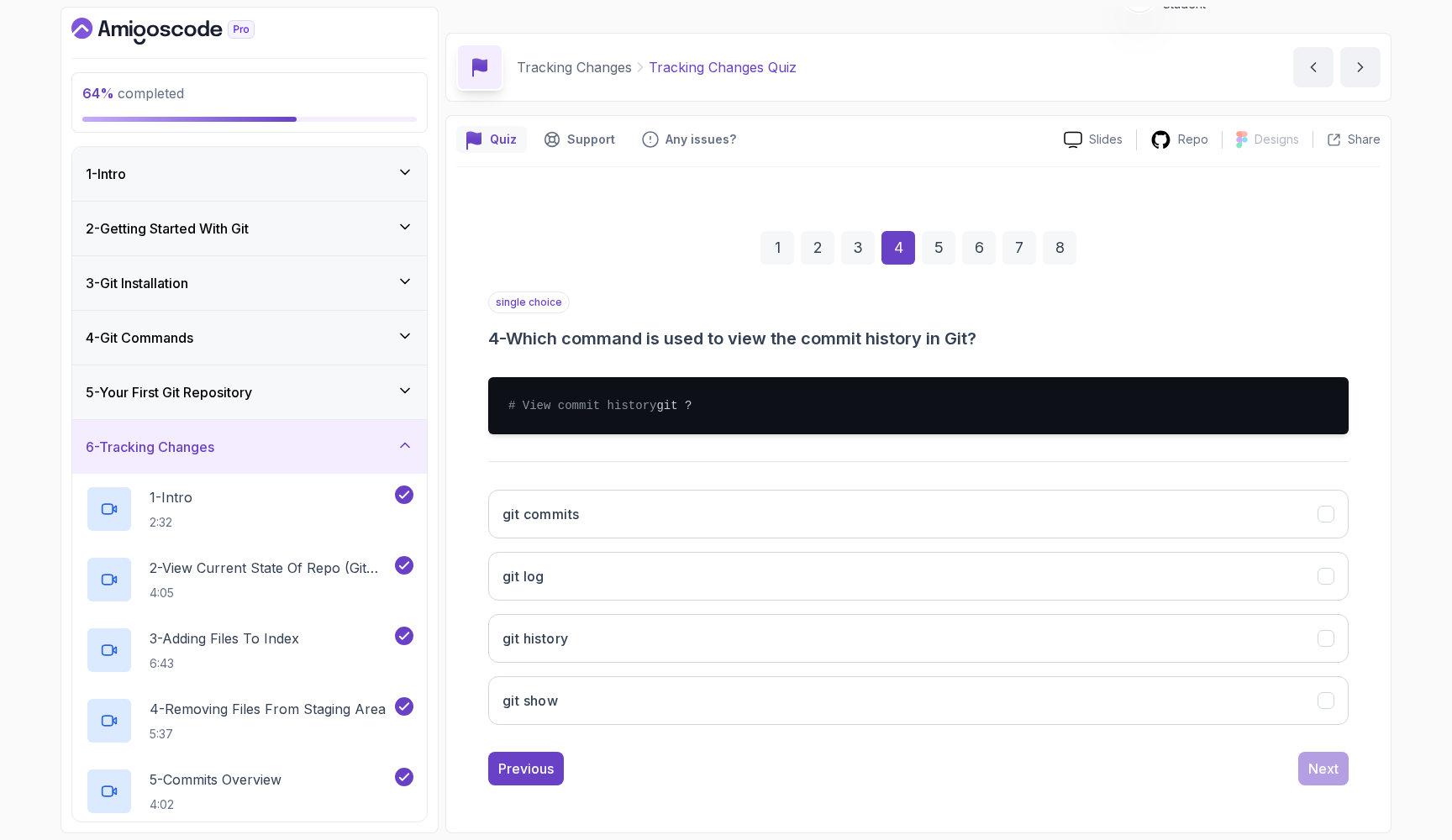
scroll to position [51, 0]
click at [543, 576] on h3 "git log" at bounding box center [523, 576] width 42 height 20
click at [737, 767] on div "Next" at bounding box center [1323, 768] width 30 height 20
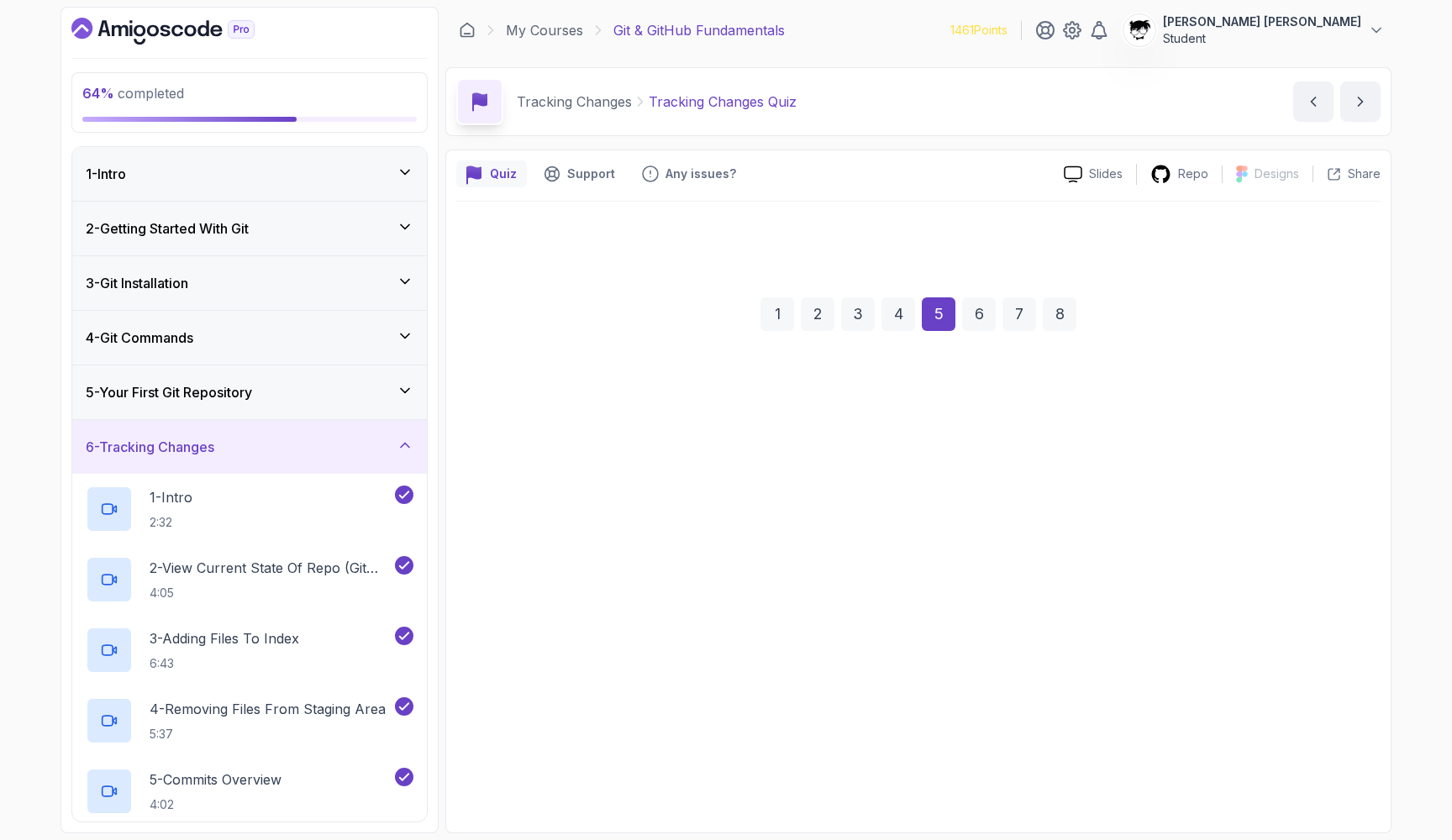
scroll to position [0, 0]
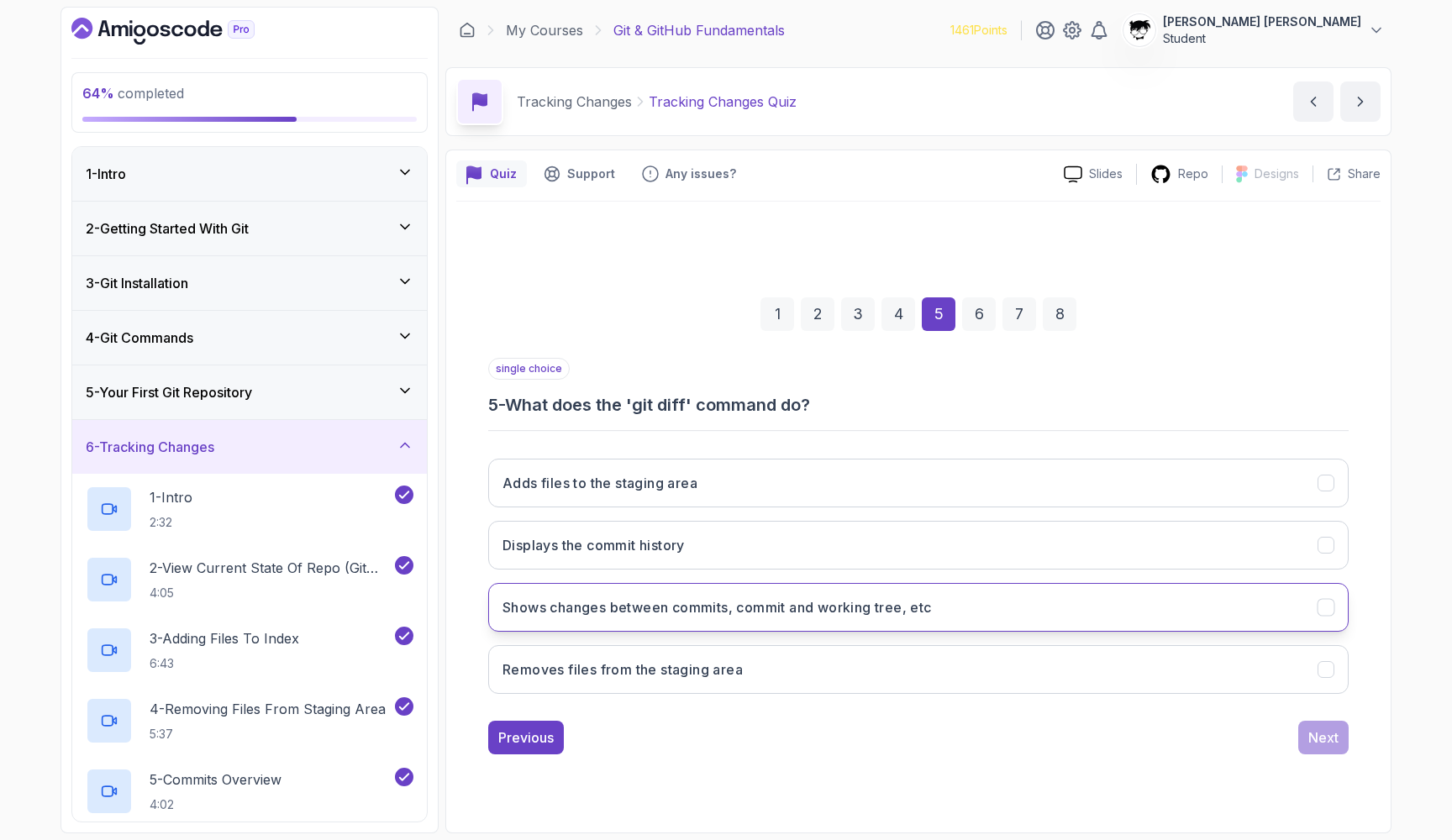
click at [636, 605] on h3 "Shows changes between commits, commit and working tree, etc" at bounding box center [717, 607] width 429 height 20
click at [737, 730] on div "Next" at bounding box center [1323, 737] width 30 height 20
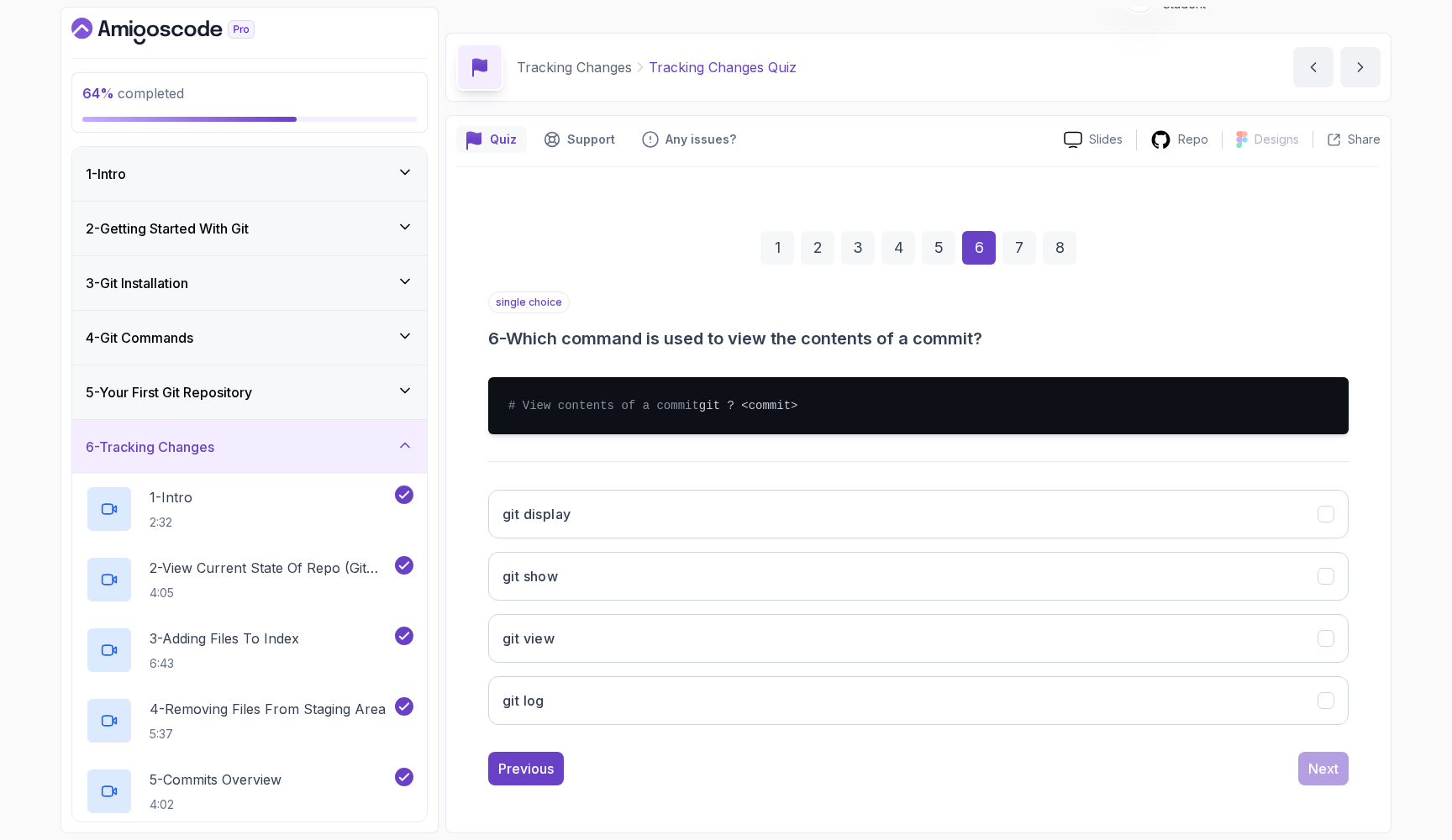
scroll to position [51, 0]
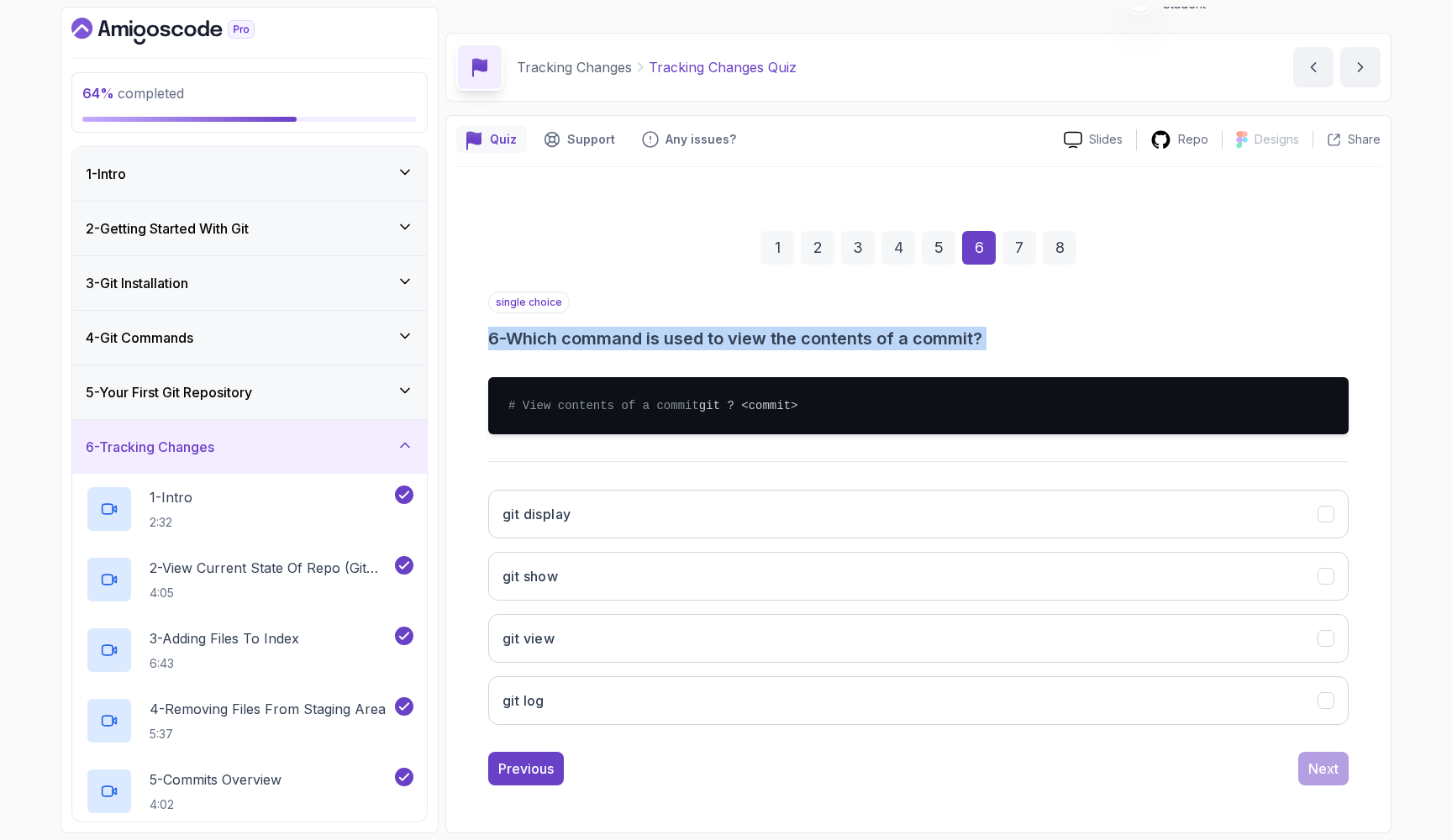
drag, startPoint x: 493, startPoint y: 312, endPoint x: 943, endPoint y: 337, distance: 450.7
click at [737, 337] on div "single choice 6 - Which command is used to view the contents of a commit? # Vie…" at bounding box center [918, 515] width 860 height 447
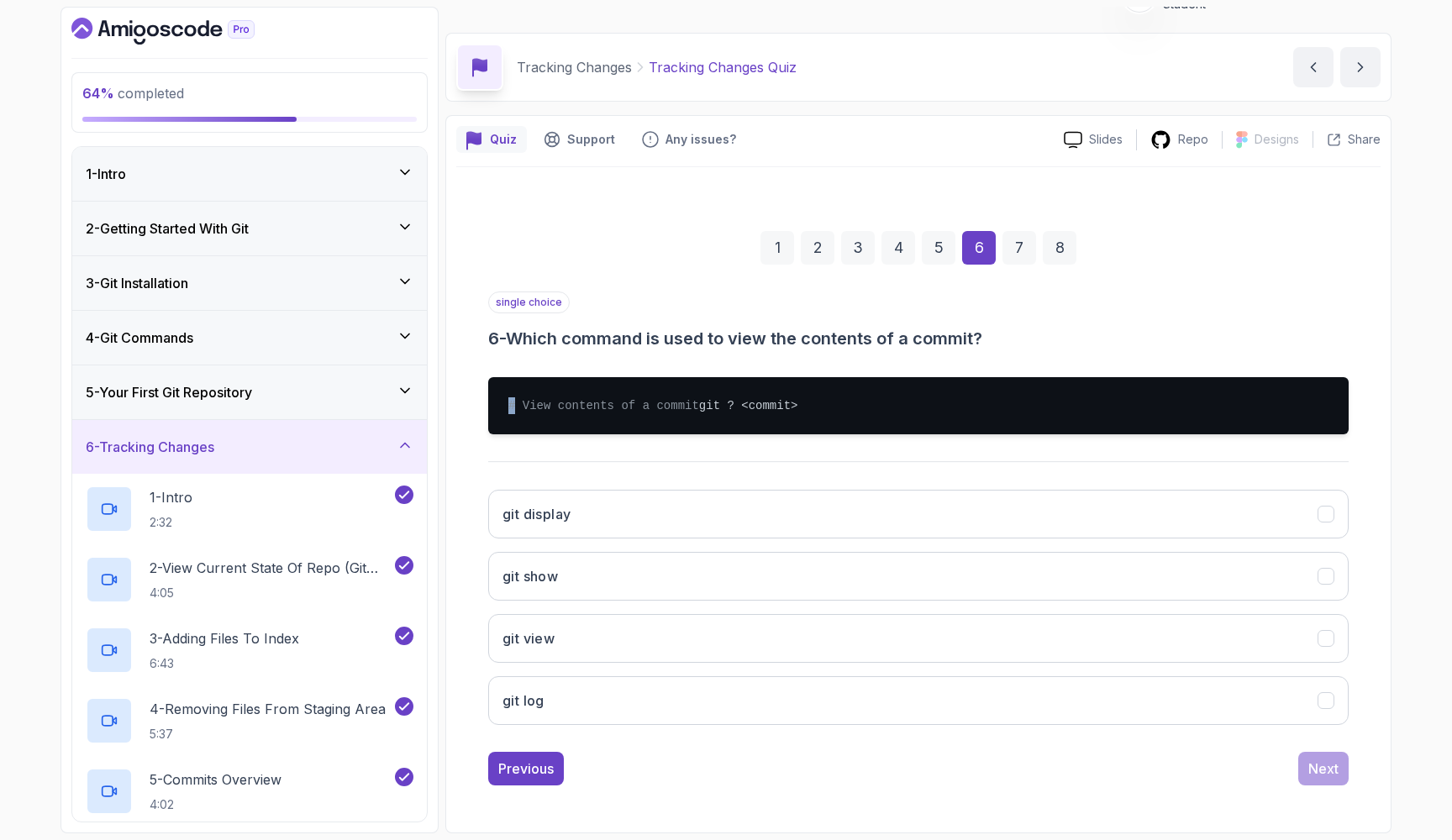
click at [737, 337] on div "single choice 6 - Which command is used to view the contents of a commit? # Vie…" at bounding box center [918, 515] width 860 height 447
click at [737, 327] on h3 "6 - Which command is used to view the contents of a commit?" at bounding box center [918, 338] width 860 height 23
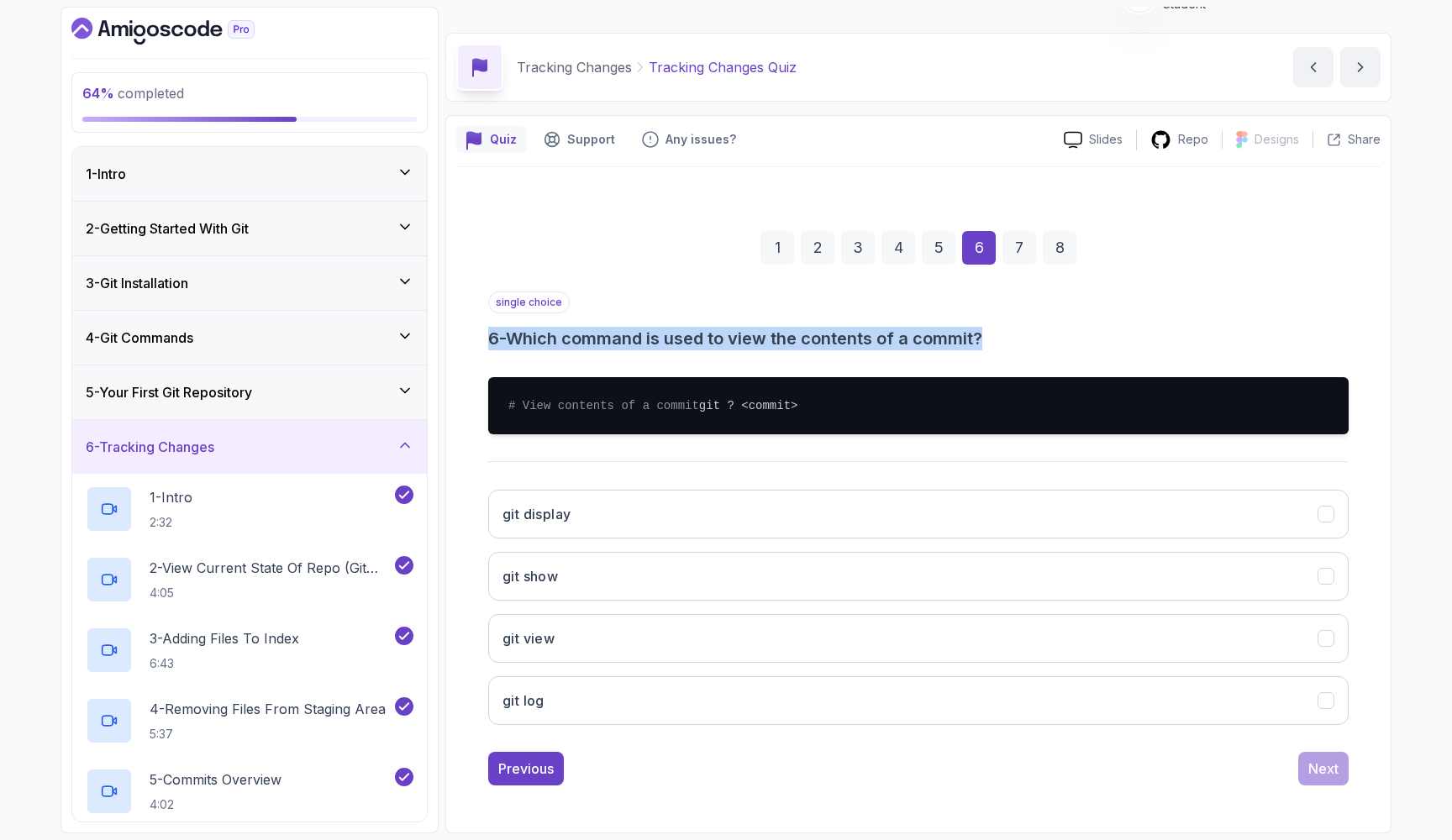
click at [737, 327] on h3 "6 - Which command is used to view the contents of a commit?" at bounding box center [918, 338] width 860 height 23
click at [631, 594] on button "git show" at bounding box center [918, 576] width 860 height 48
click at [737, 767] on div "Next" at bounding box center [1323, 768] width 30 height 20
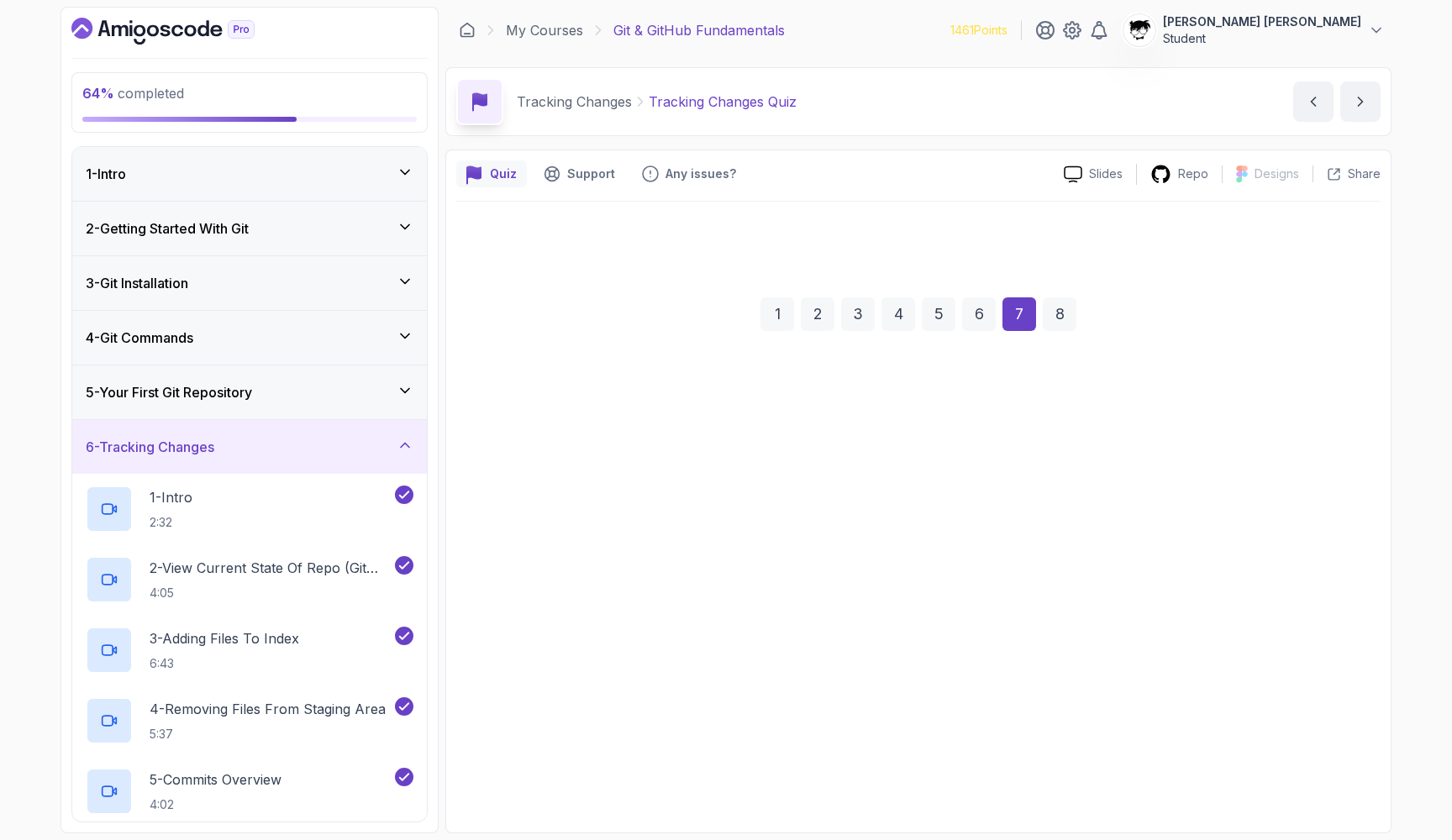
scroll to position [0, 0]
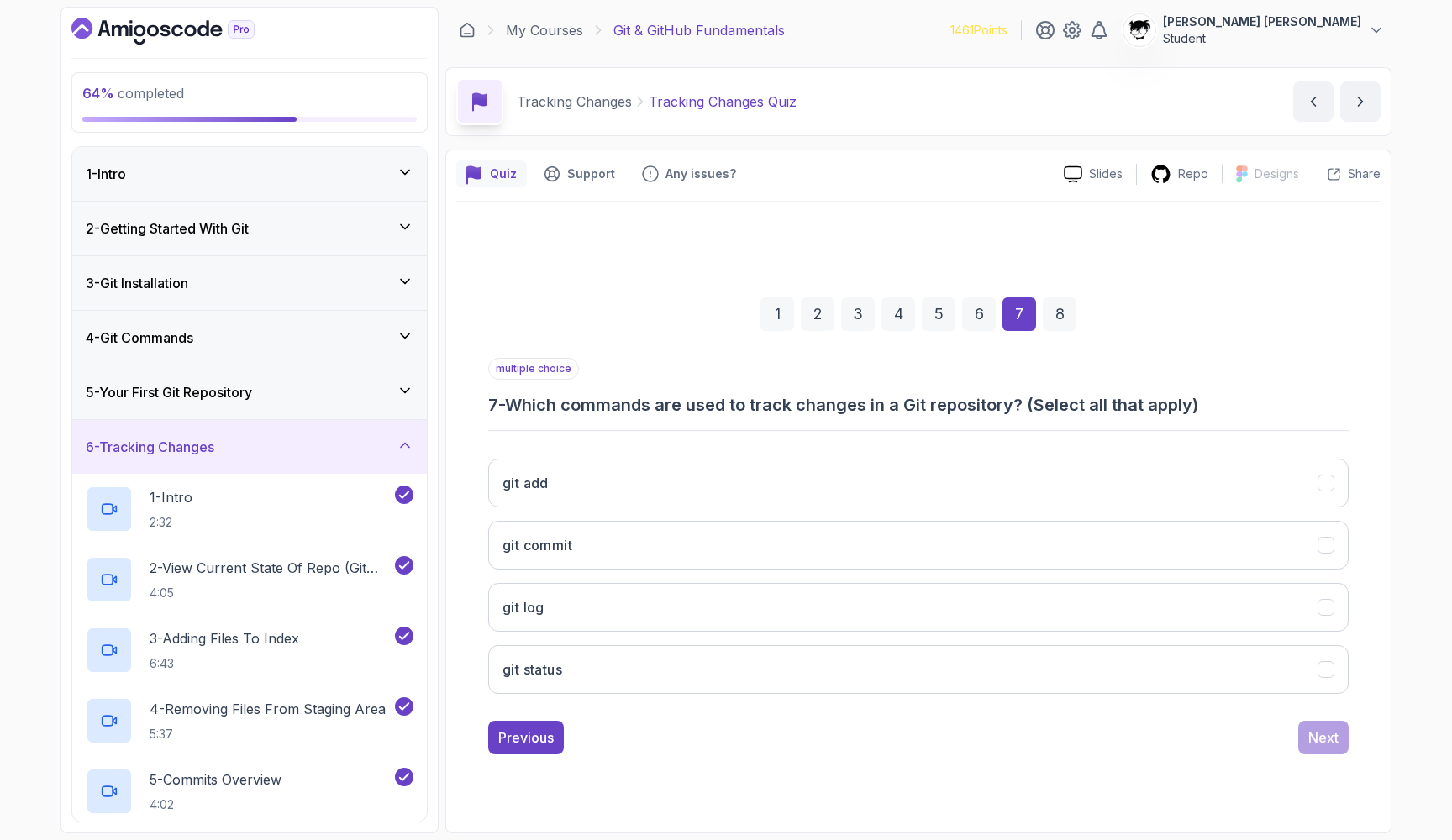
click at [678, 410] on h3 "7 - Which commands are used to track changes in a Git repository? (Select all t…" at bounding box center [918, 404] width 860 height 23
click at [737, 409] on h3 "7 - Which commands are used to track changes in a Git repository? (Select all t…" at bounding box center [918, 404] width 860 height 23
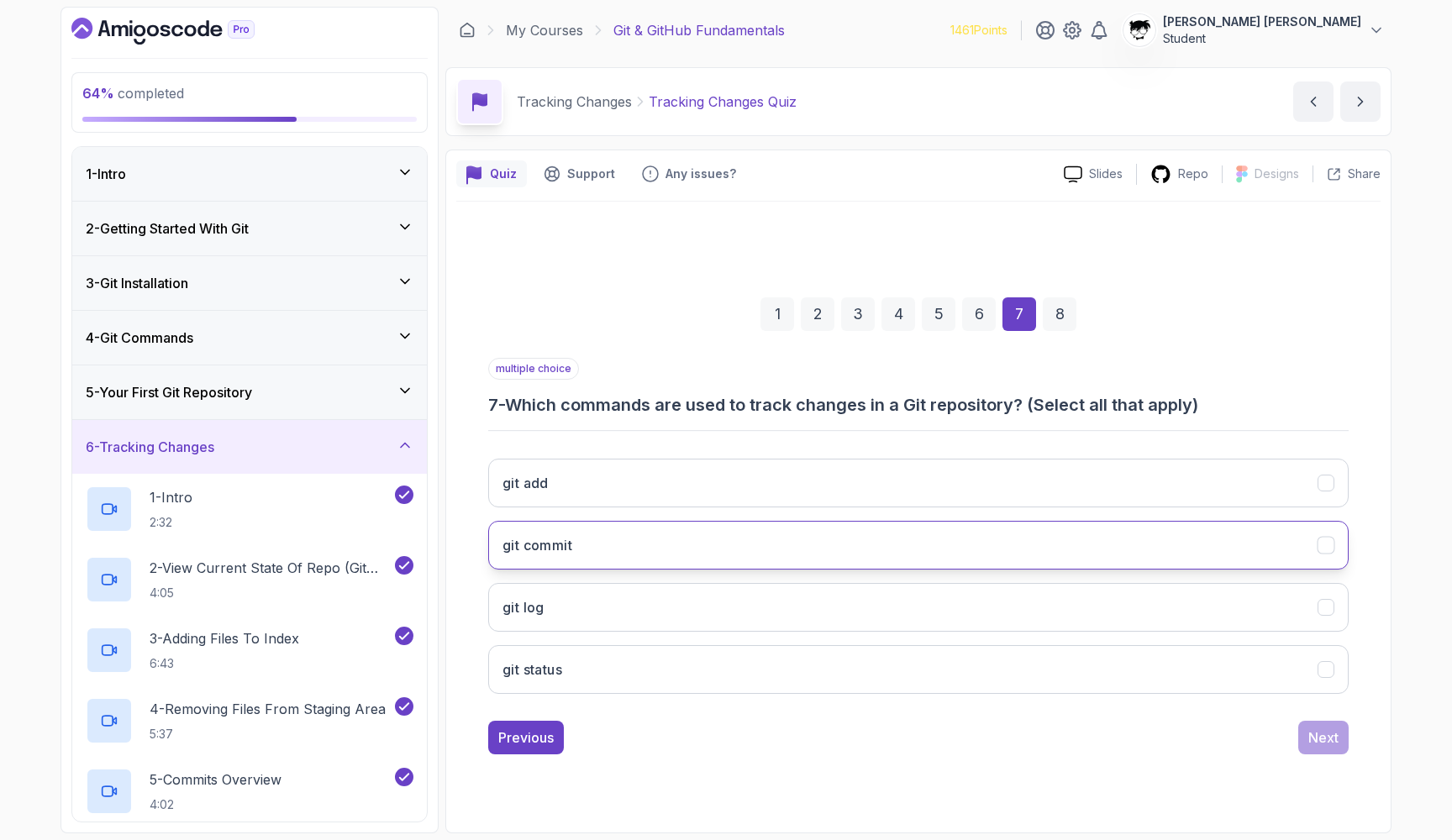
click at [547, 541] on h3 "git commit" at bounding box center [537, 545] width 70 height 20
click at [523, 546] on h3 "git commit" at bounding box center [537, 545] width 70 height 20
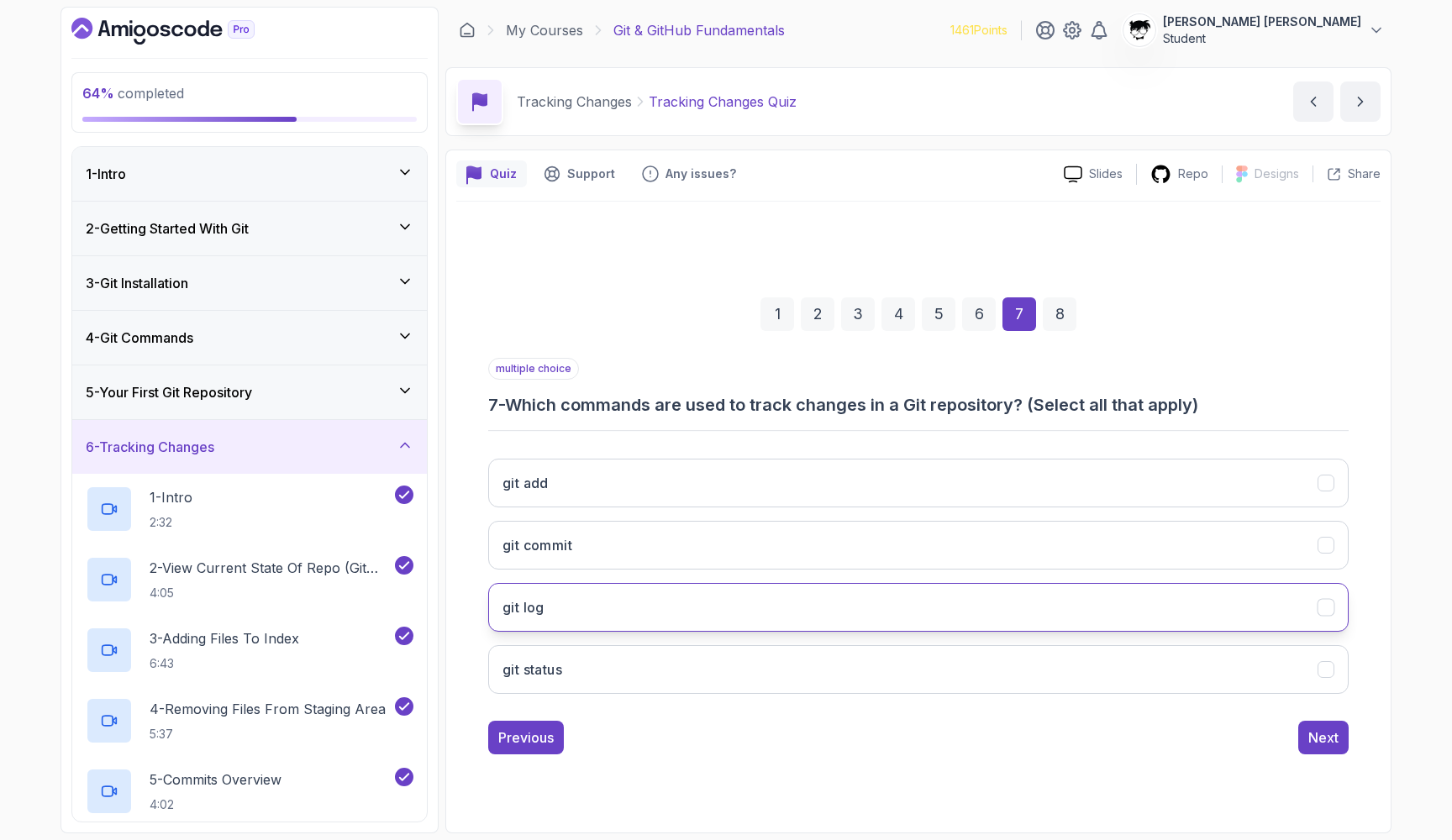
click at [526, 616] on button "git log" at bounding box center [918, 607] width 860 height 48
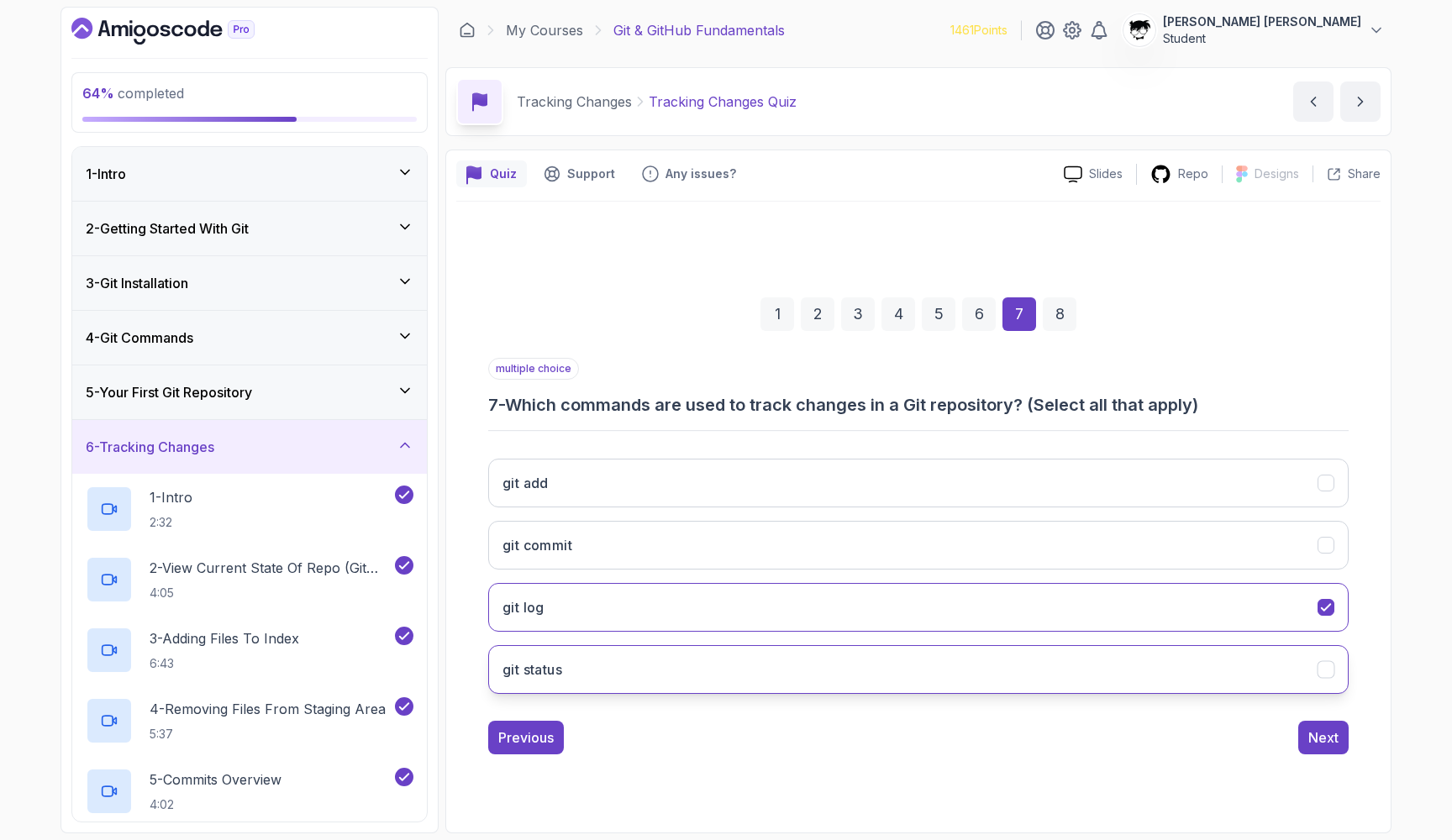
click at [539, 653] on button "git status" at bounding box center [918, 669] width 860 height 48
click at [737, 721] on button "Next" at bounding box center [1323, 737] width 50 height 34
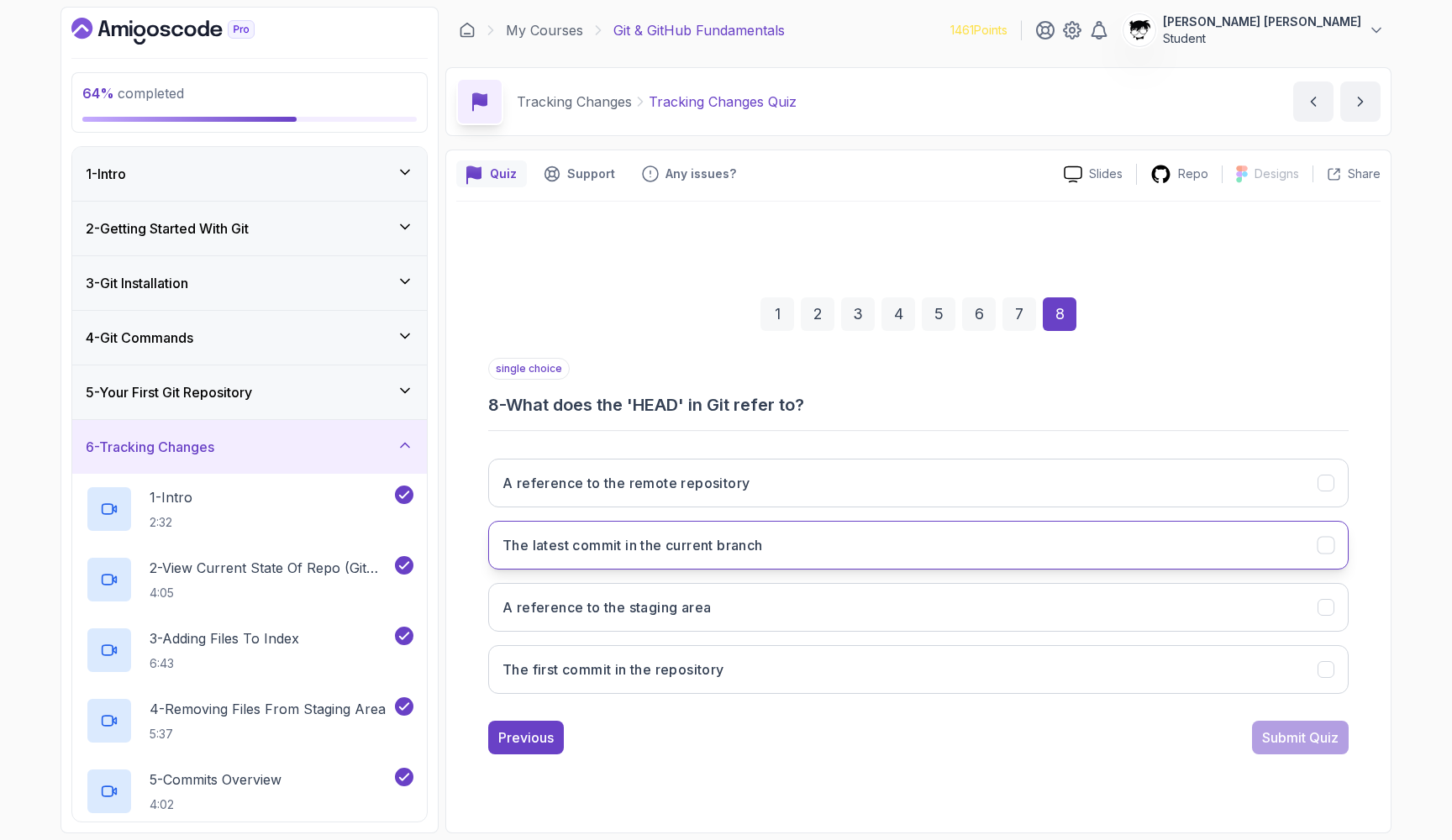
click at [737, 538] on button "The latest commit in the current branch" at bounding box center [918, 545] width 860 height 48
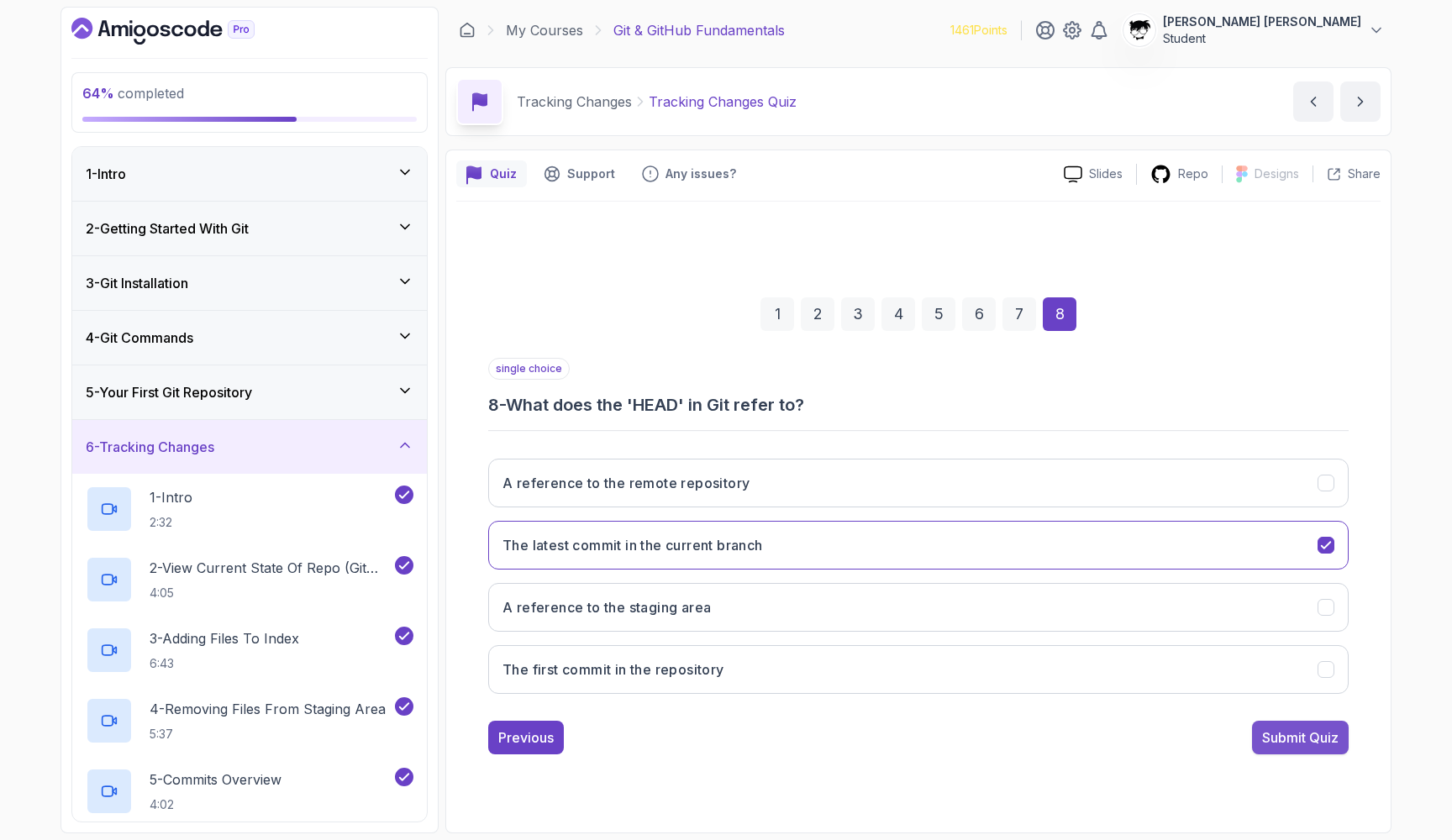
click at [737, 729] on div "Submit Quiz" at bounding box center [1301, 737] width 77 height 20
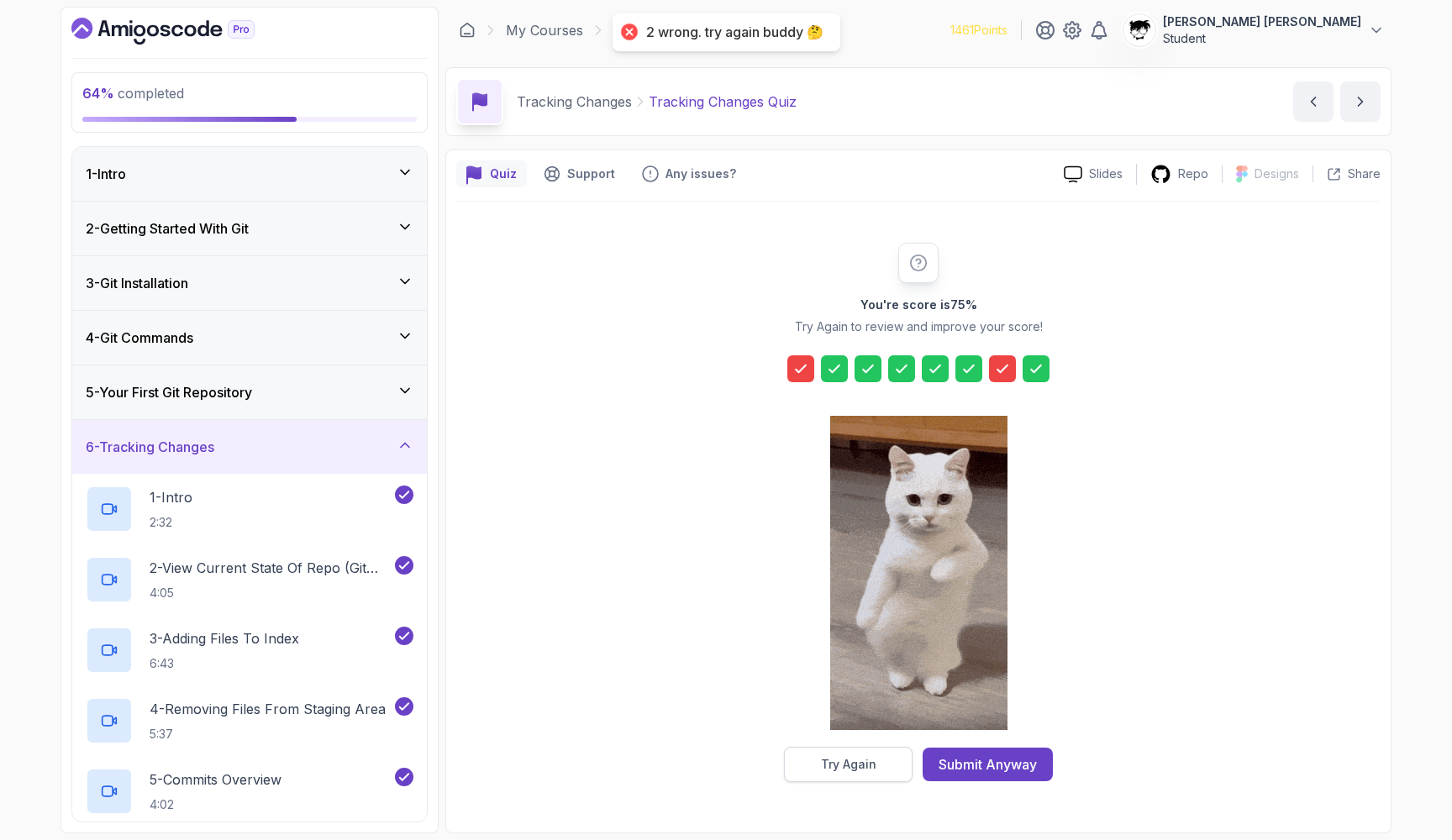
click at [737, 768] on div "Try Again" at bounding box center [849, 764] width 55 height 16
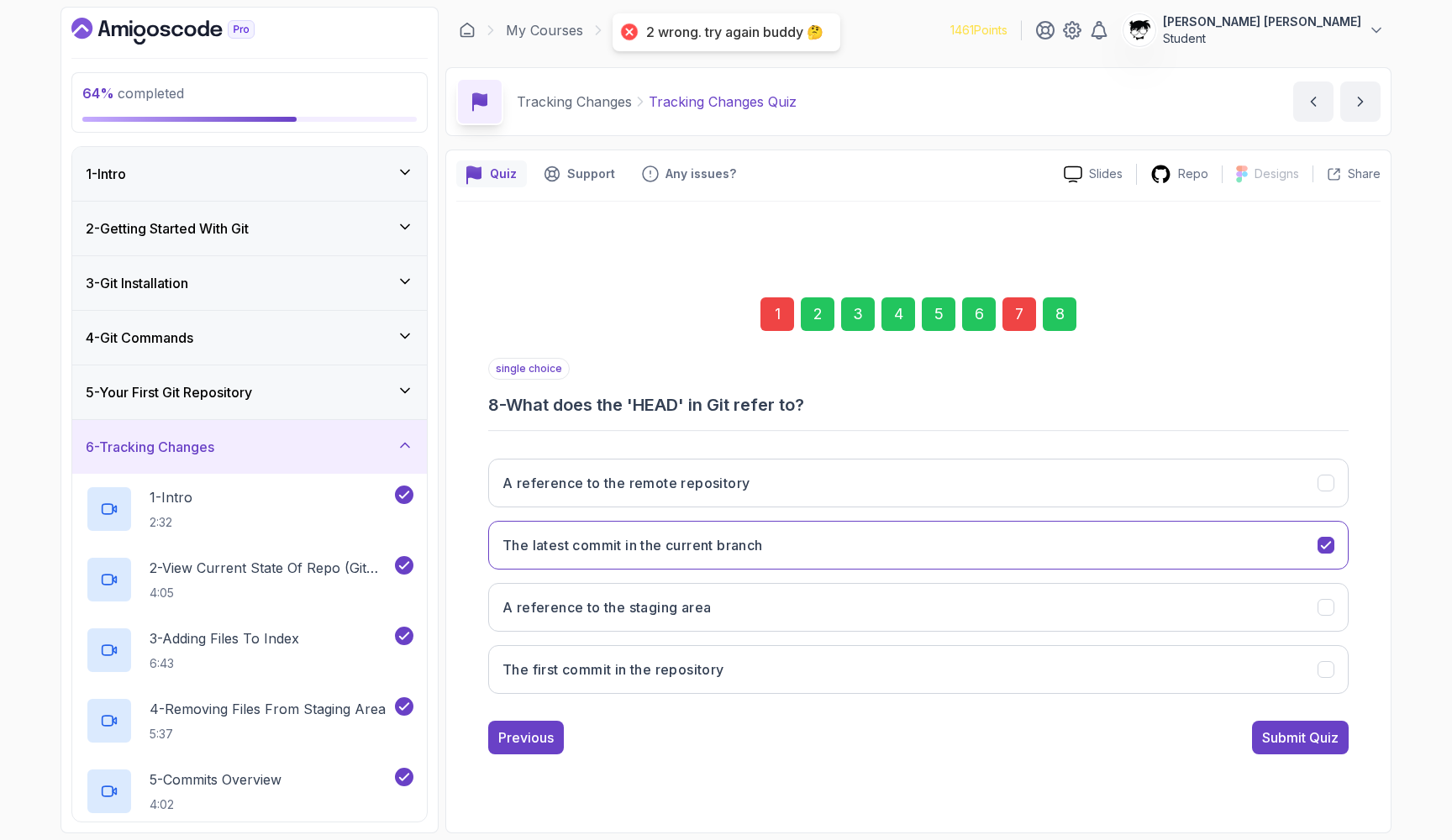
click at [737, 302] on div "1" at bounding box center [777, 313] width 34 height 34
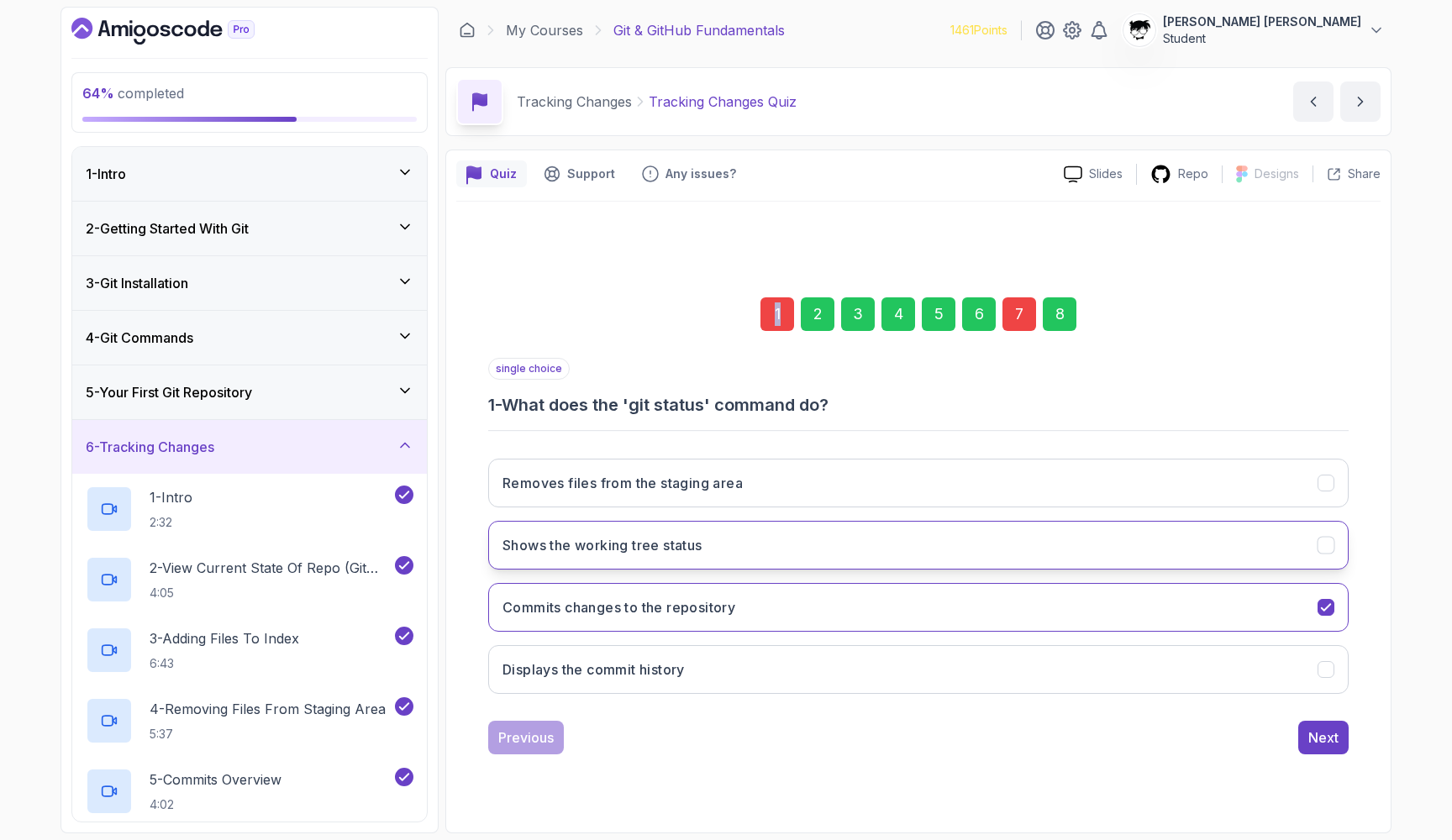
click at [517, 555] on button "Shows the working tree status" at bounding box center [918, 545] width 860 height 48
click at [562, 551] on h3 "Shows the working tree status" at bounding box center [603, 545] width 200 height 20
click at [737, 305] on div "7" at bounding box center [1019, 313] width 34 height 34
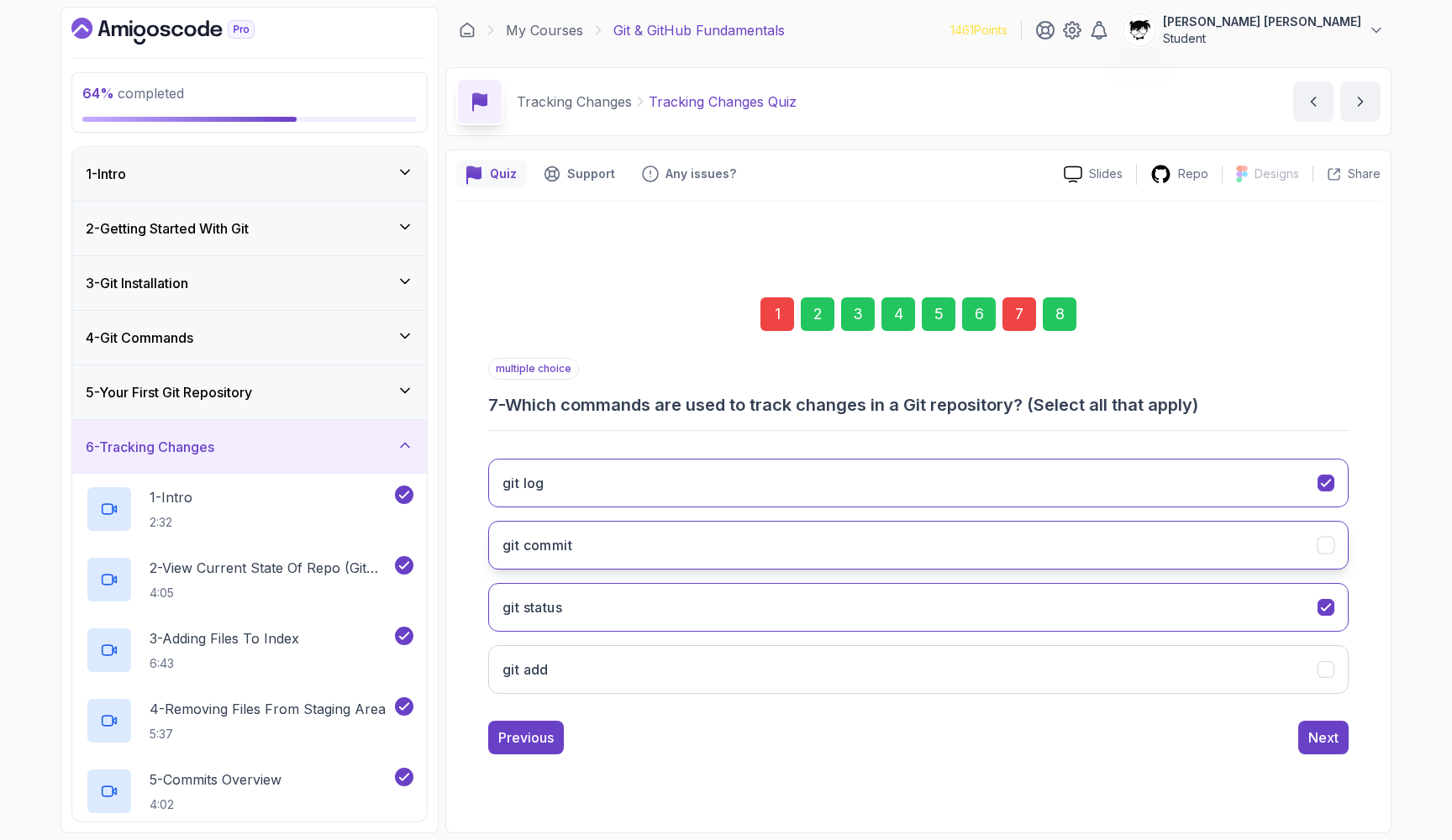
click at [728, 538] on button "git commit" at bounding box center [918, 545] width 860 height 48
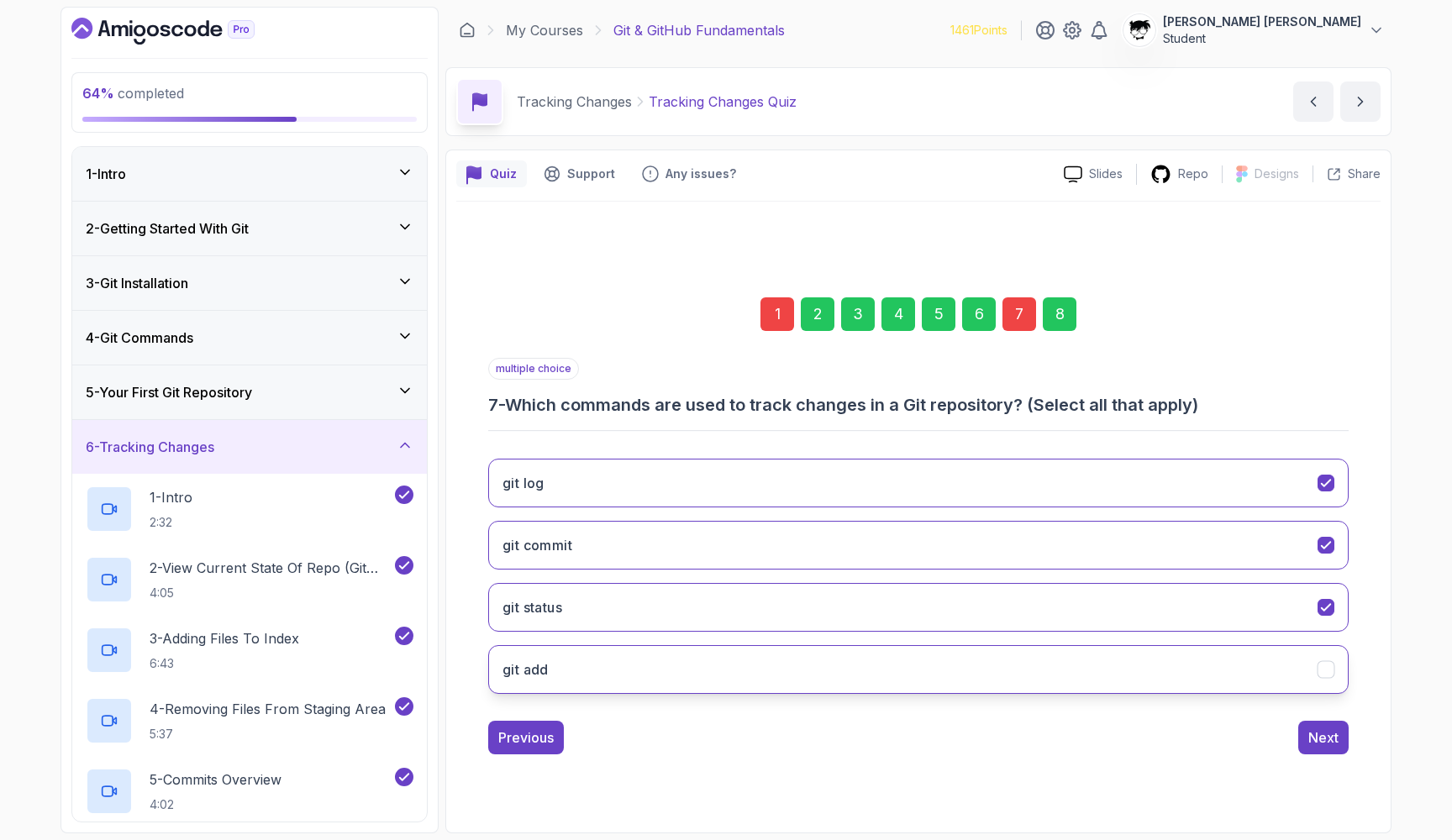
click at [737, 661] on button "git add" at bounding box center [918, 669] width 860 height 48
click at [737, 732] on div "Next" at bounding box center [1323, 737] width 30 height 20
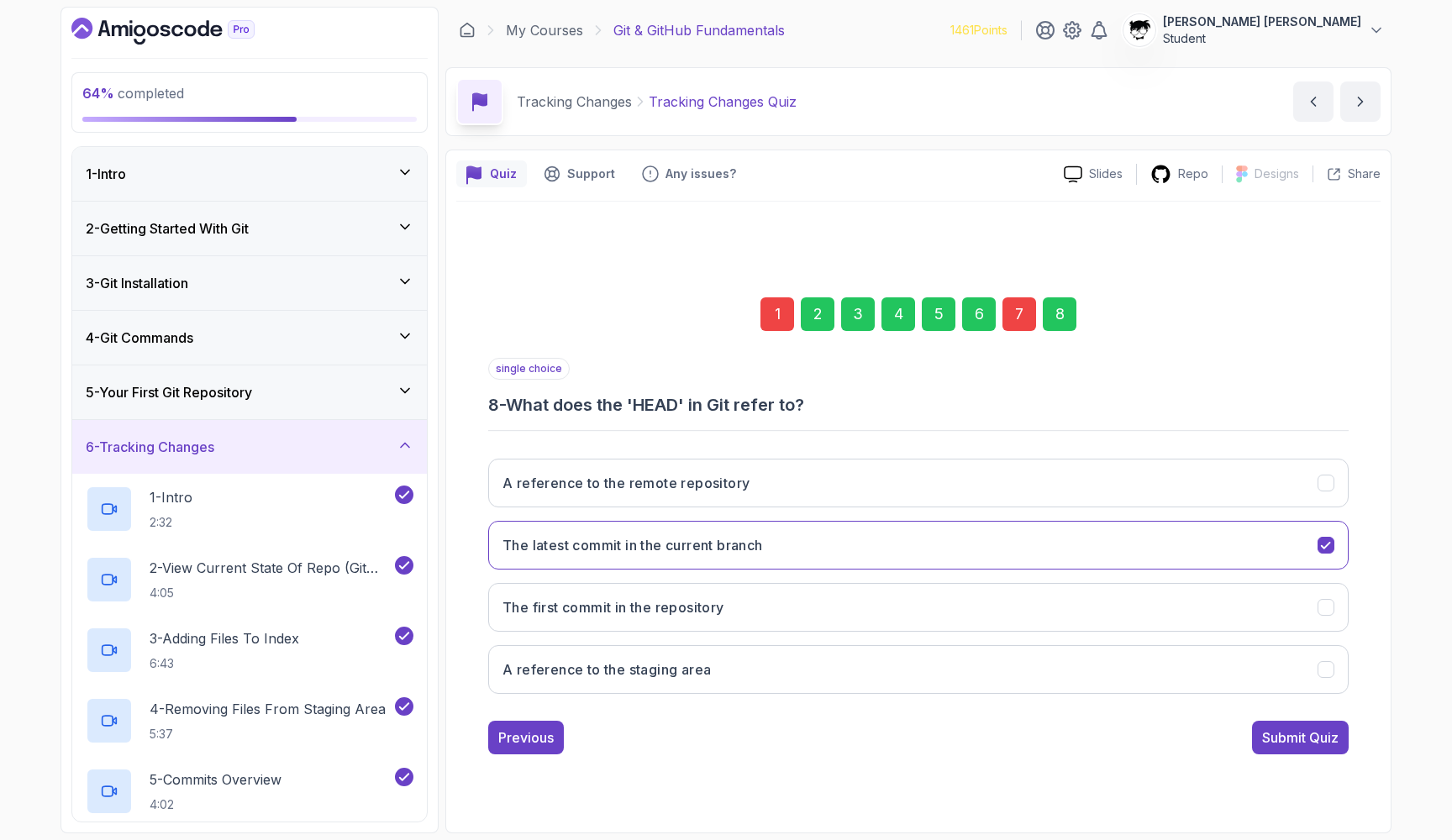
click at [737, 732] on div "Submit Quiz" at bounding box center [1301, 737] width 77 height 20
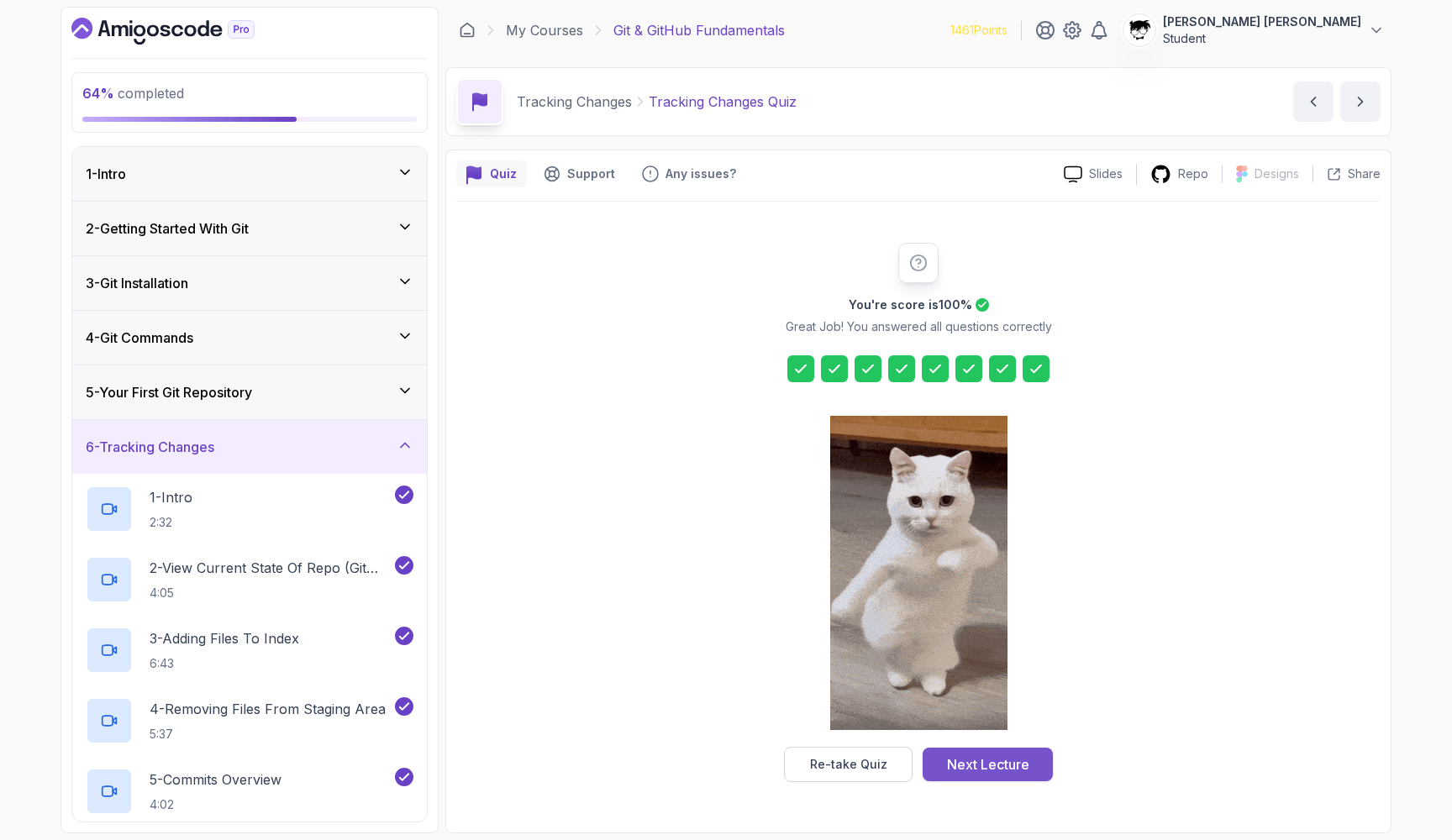
click at [737, 748] on button "Next Lecture" at bounding box center [987, 764] width 130 height 34
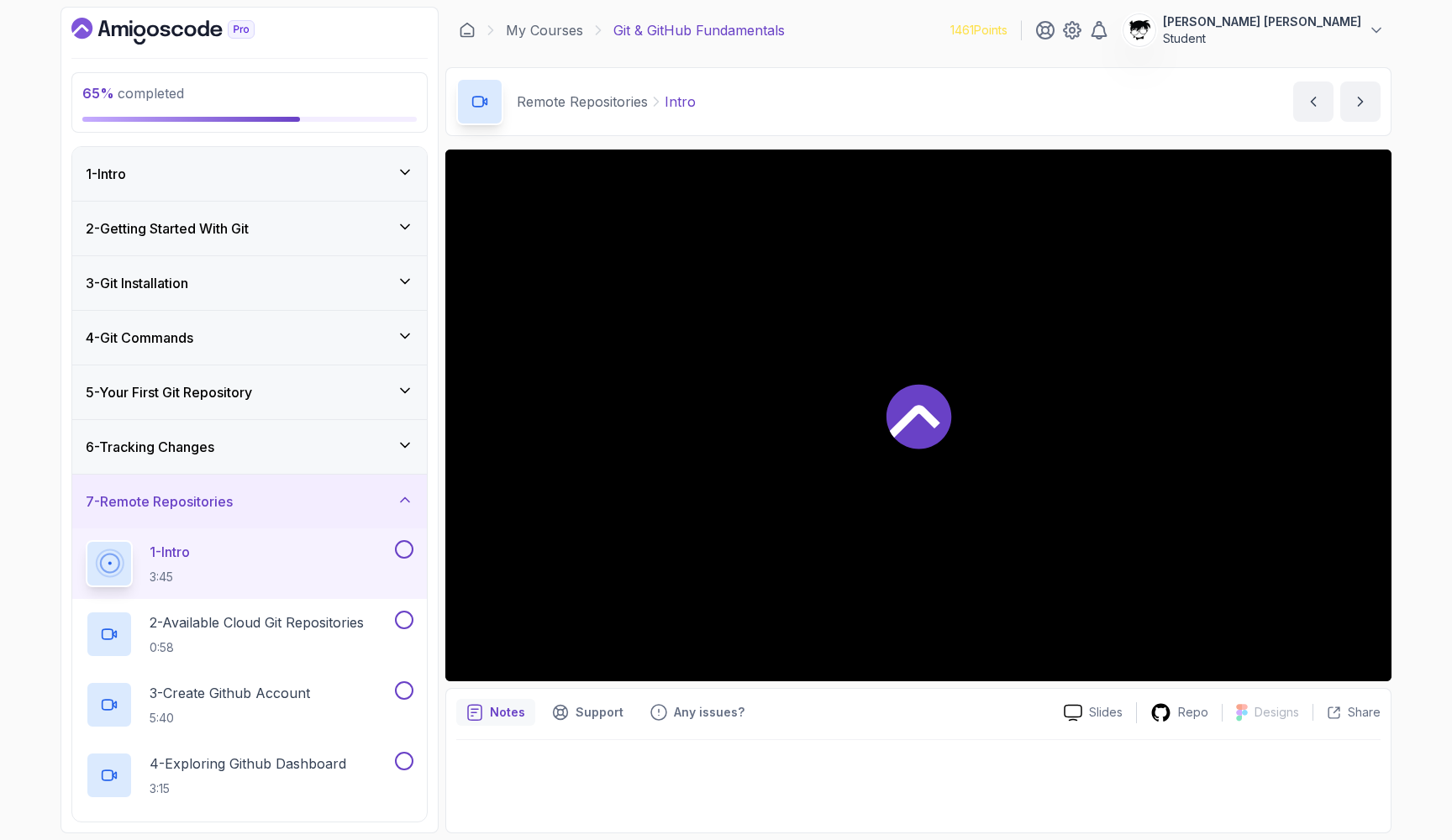
click at [261, 501] on div "7 - Remote Repositories" at bounding box center [249, 501] width 327 height 20
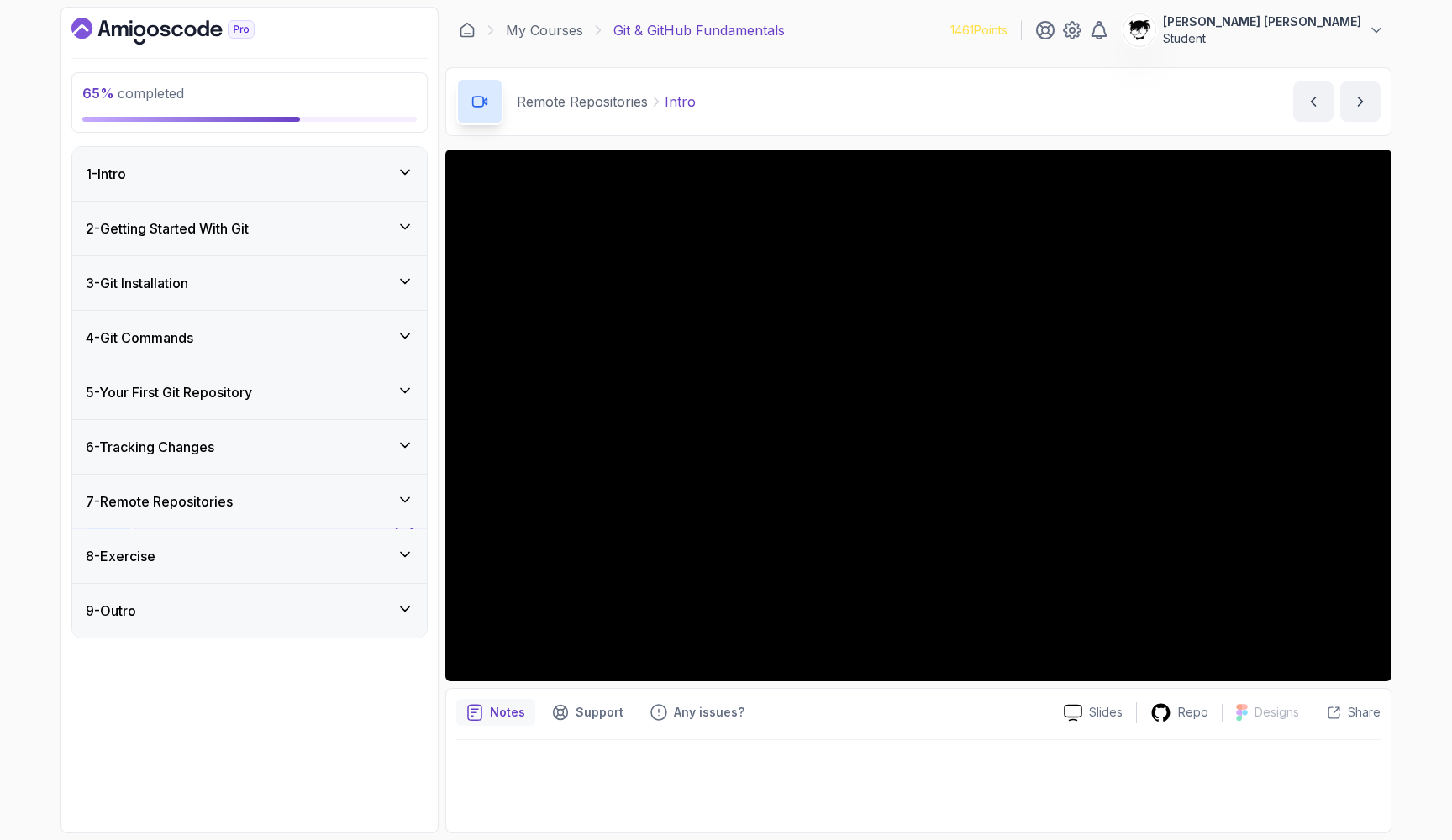
click at [261, 501] on div "7 - Remote Repositories" at bounding box center [249, 501] width 327 height 20
